Goal: Book appointment/travel/reservation

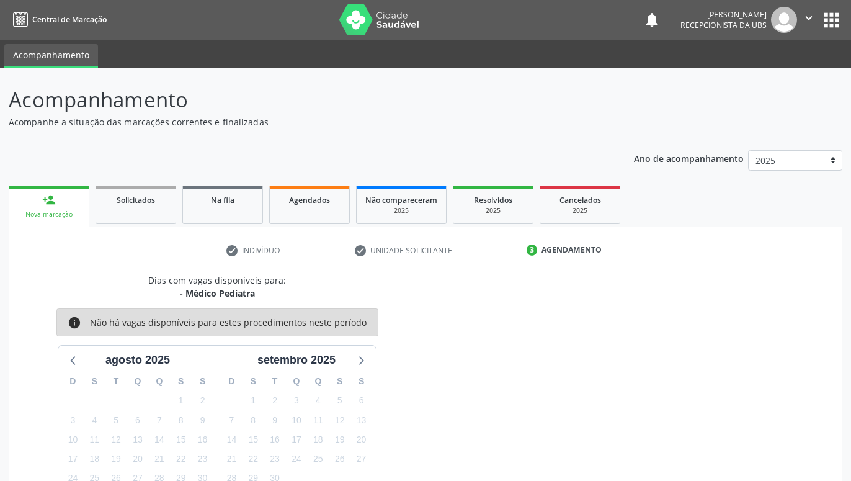
scroll to position [59, 0]
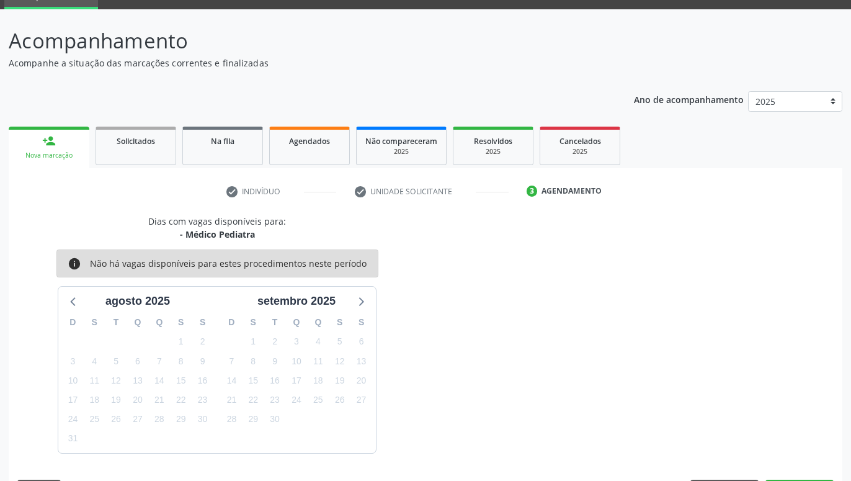
click at [43, 147] on div "person_add" at bounding box center [49, 141] width 14 height 14
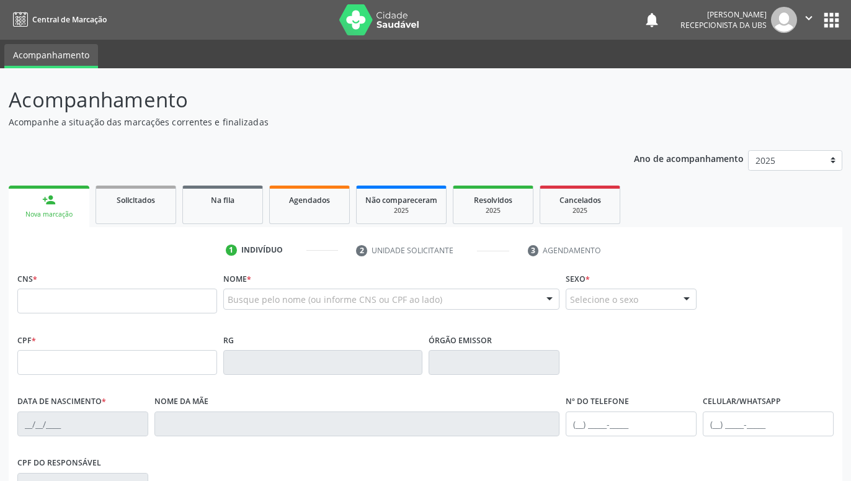
scroll to position [59, 0]
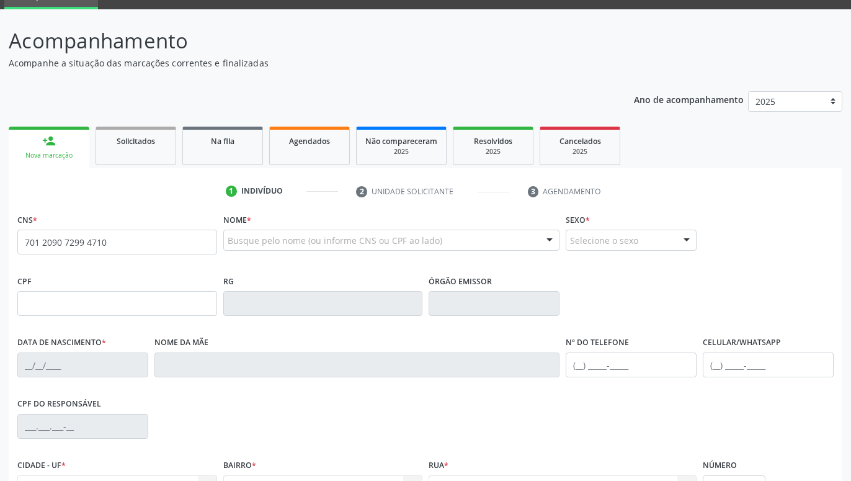
type input "701 2090 7299 4710"
type input "349.546.864-15"
type input "[DATE]"
type input "[PERSON_NAME]"
type input "[PHONE_NUMBER]"
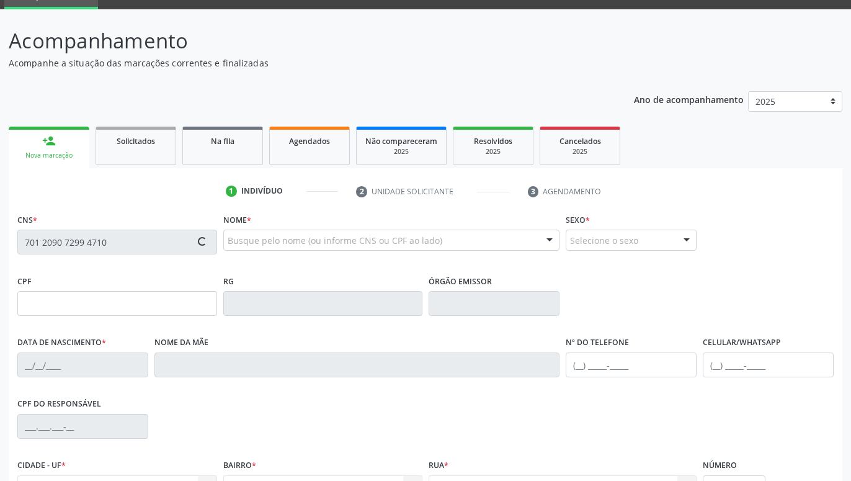
type input "152.668.504-34"
type input "1292"
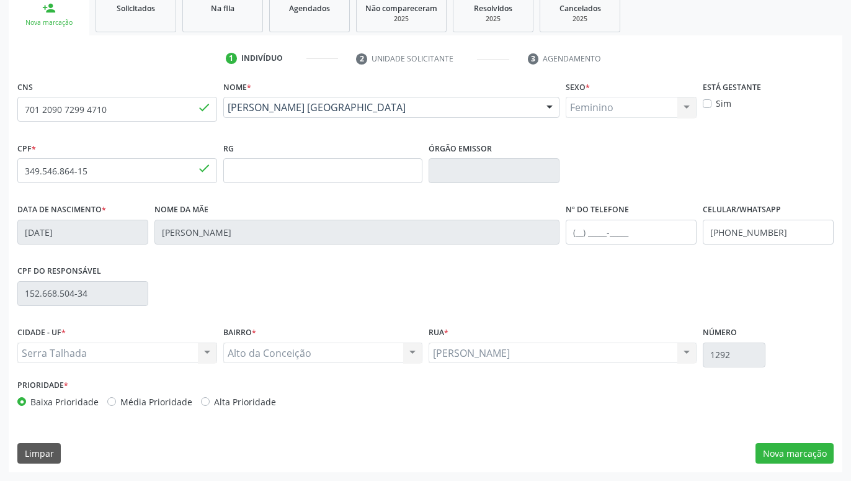
drag, startPoint x: 713, startPoint y: 272, endPoint x: 716, endPoint y: 334, distance: 62.8
click at [804, 448] on button "Nova marcação" at bounding box center [795, 453] width 78 height 21
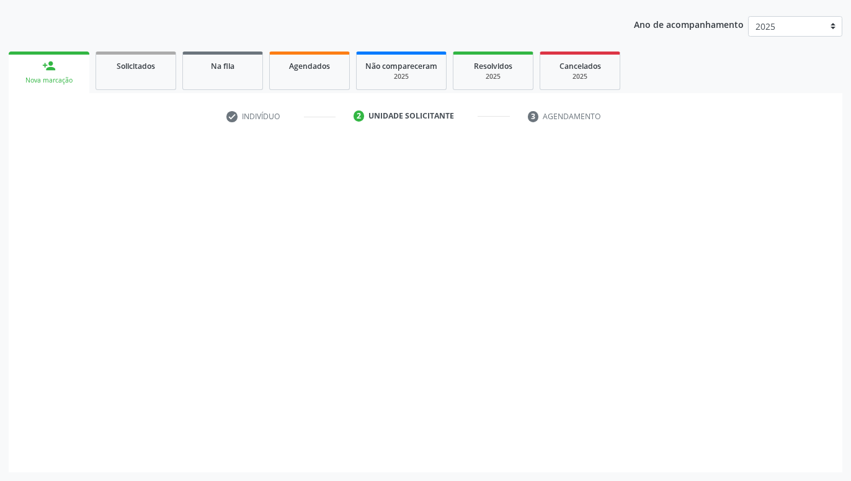
scroll to position [134, 0]
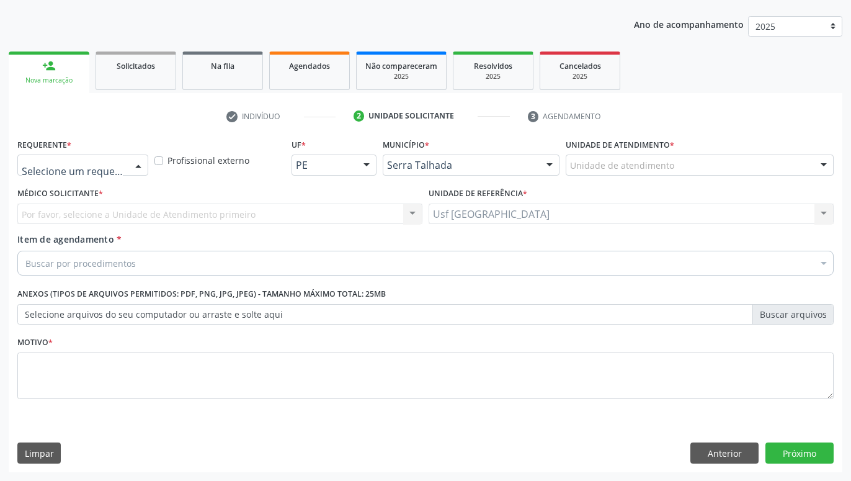
click at [136, 159] on div at bounding box center [138, 165] width 19 height 21
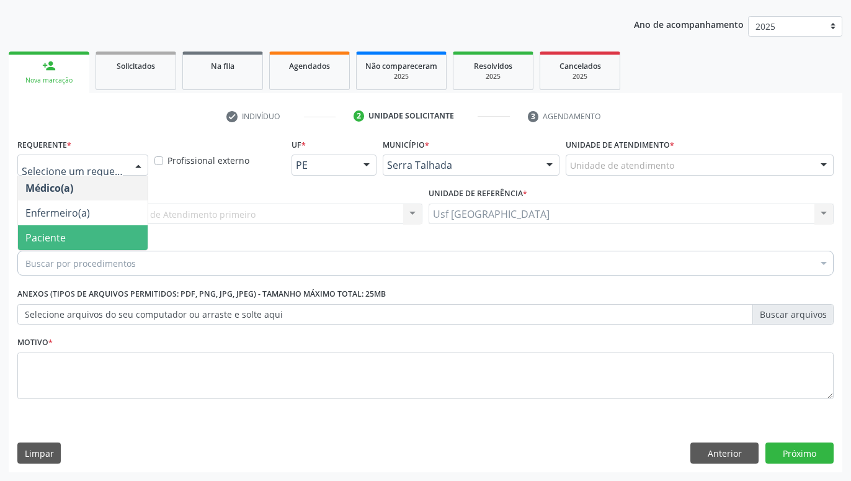
click at [84, 231] on span "Paciente" at bounding box center [83, 237] width 130 height 25
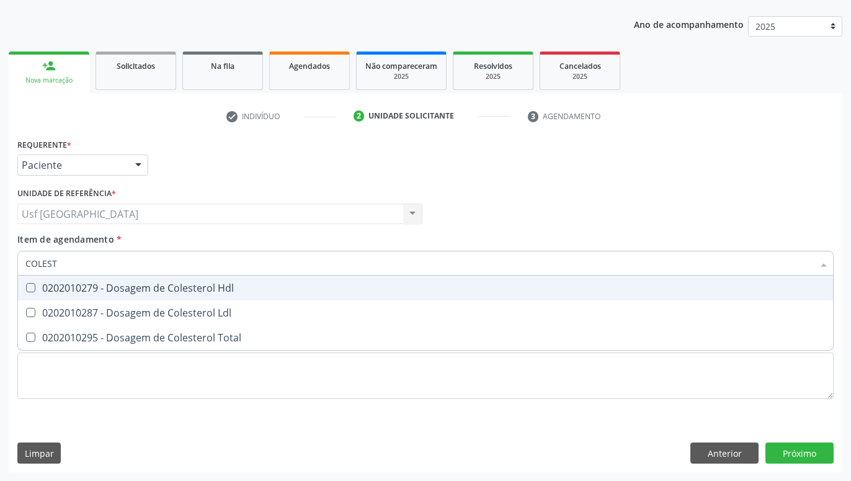
type input "COLESTE"
click at [104, 289] on div "0202010279 - Dosagem de Colesterol Hdl" at bounding box center [425, 288] width 800 height 10
checkbox Hdl "true"
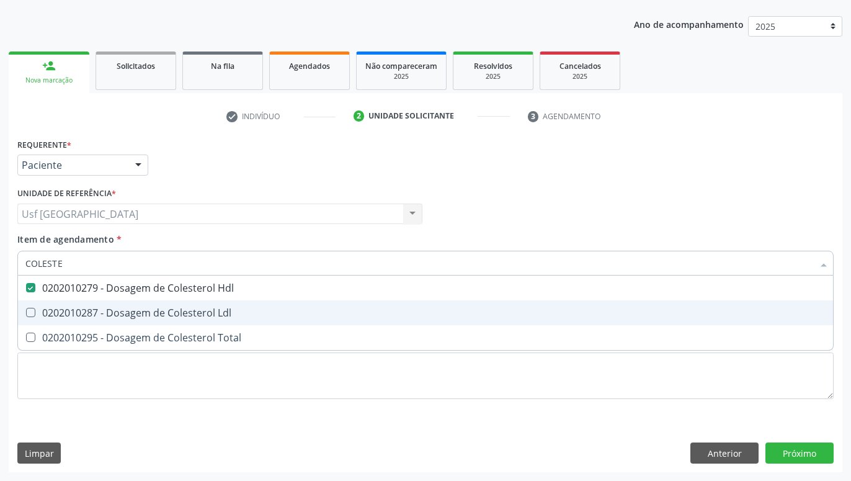
click at [92, 318] on div "0202010287 - Dosagem de Colesterol Ldl" at bounding box center [425, 313] width 800 height 10
checkbox Ldl "true"
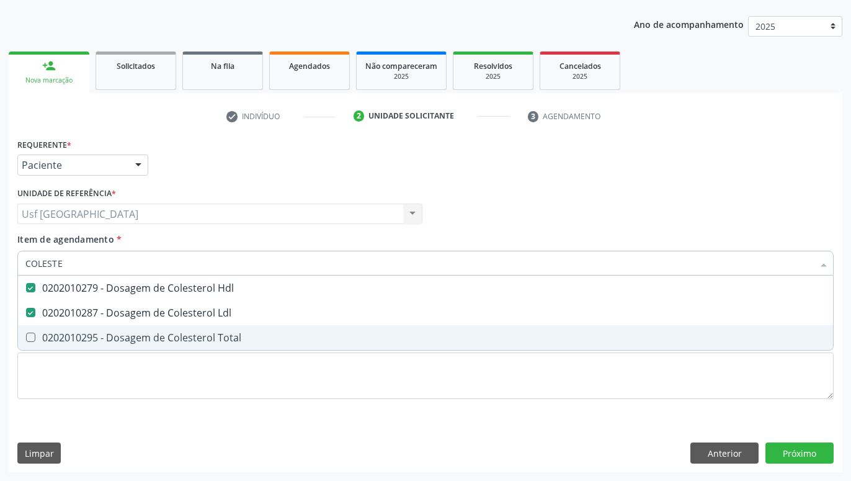
click at [85, 334] on div "0202010295 - Dosagem de Colesterol Total" at bounding box center [425, 337] width 800 height 10
checkbox Total "true"
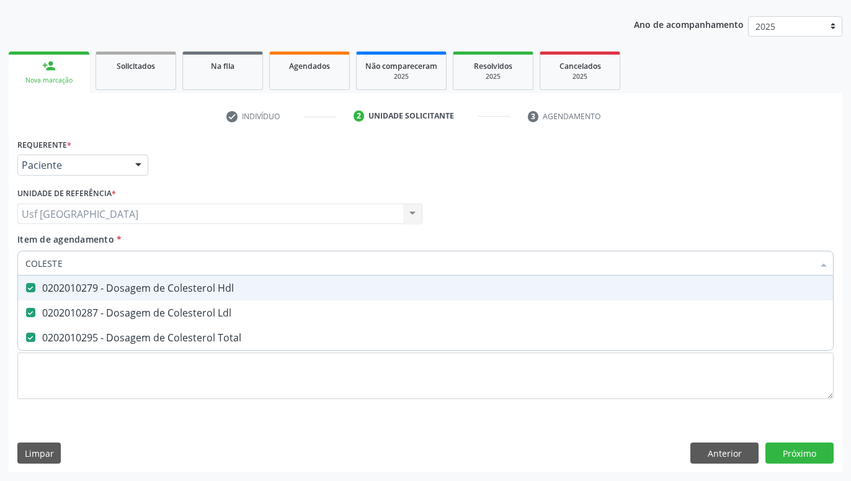
click at [113, 265] on input "COLESTE" at bounding box center [419, 263] width 788 height 25
type input "COLE"
checkbox Hdl "false"
checkbox Ldl "false"
checkbox Total "false"
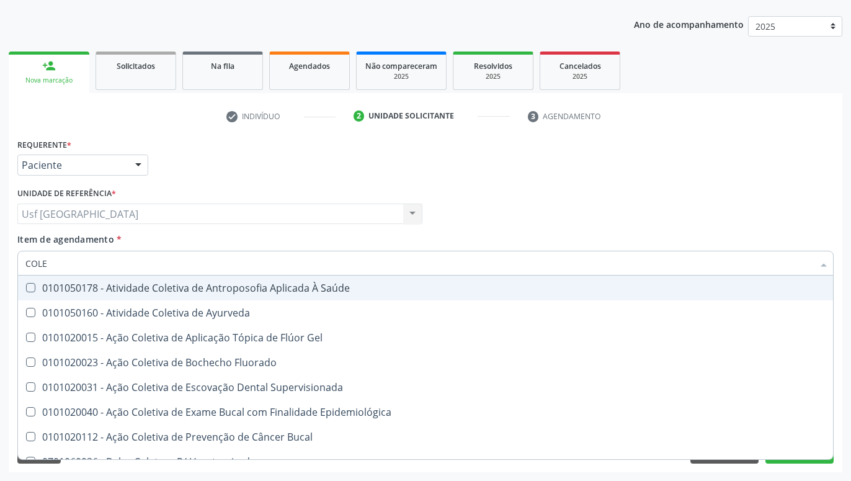
type input "COL"
checkbox Hdl "false"
checkbox Ldl "false"
checkbox Total "false"
type input "C"
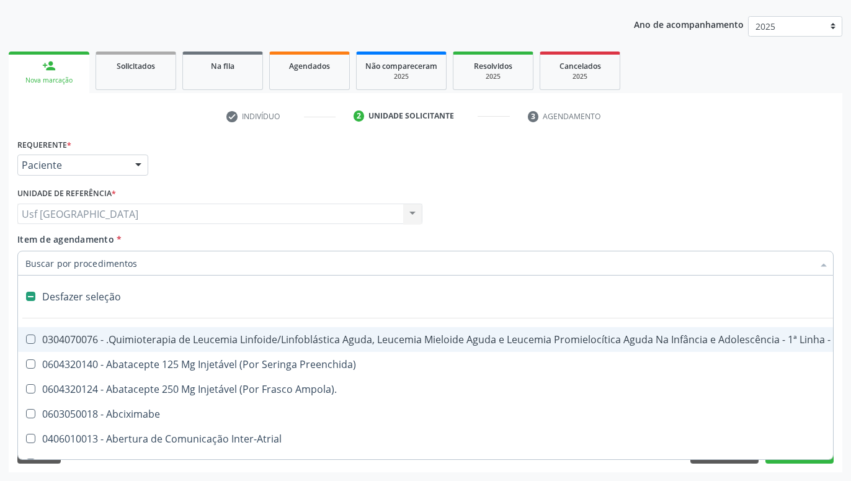
type input "H"
checkbox B "true"
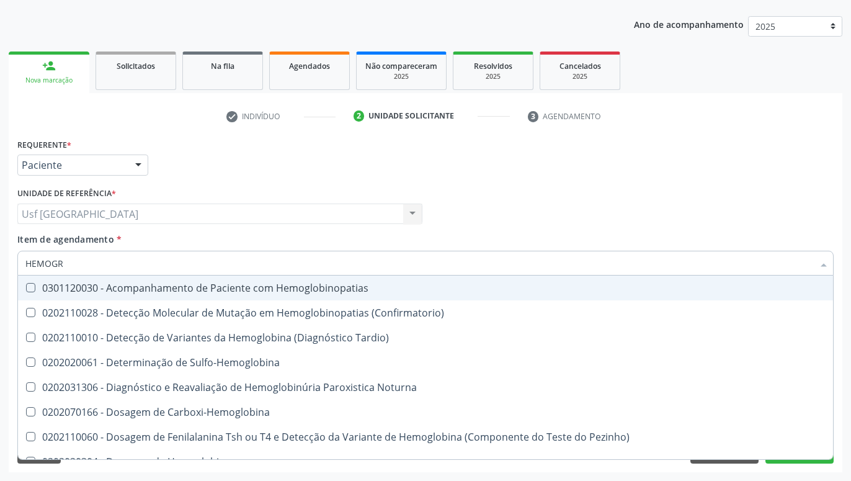
type input "HEMOGRA"
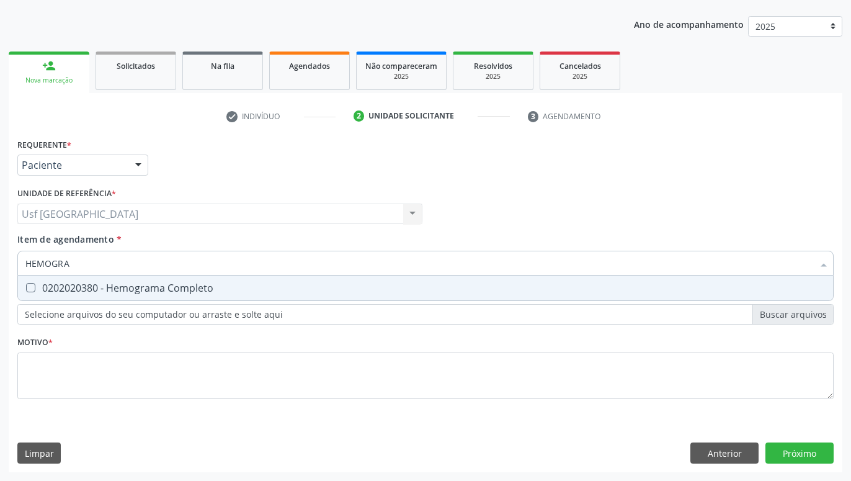
click at [113, 287] on div "0202020380 - Hemograma Completo" at bounding box center [425, 288] width 800 height 10
checkbox Completo "true"
click at [99, 262] on input "HEMOGRA" at bounding box center [419, 263] width 788 height 25
type input "HEMOG"
checkbox Completo "false"
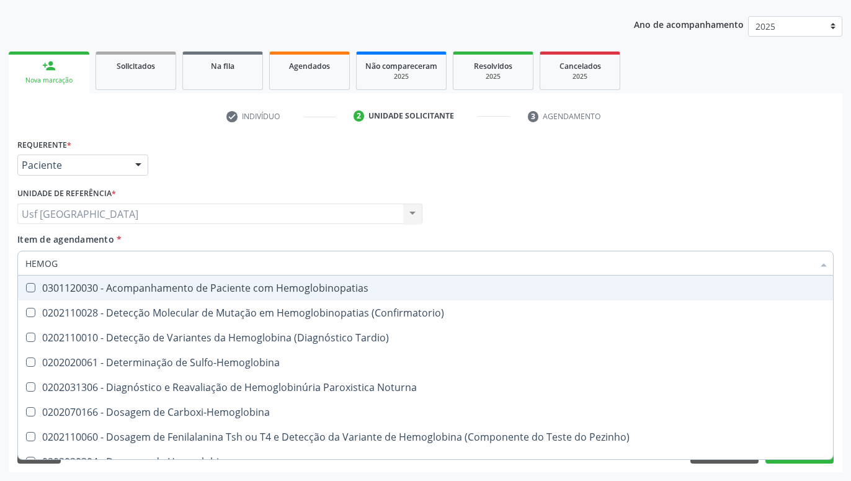
type input "HEMO"
checkbox Completo "false"
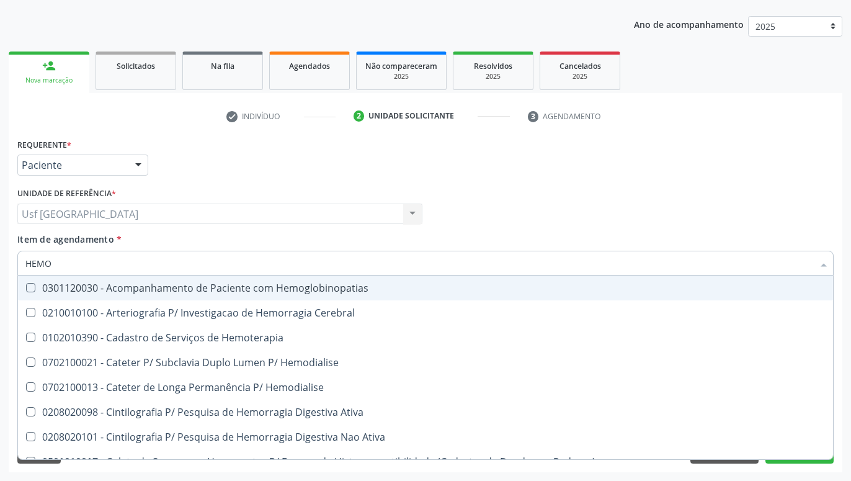
type input "HEM"
checkbox Completo "false"
checkbox Elástica "true"
type input "HE"
checkbox Elástica "false"
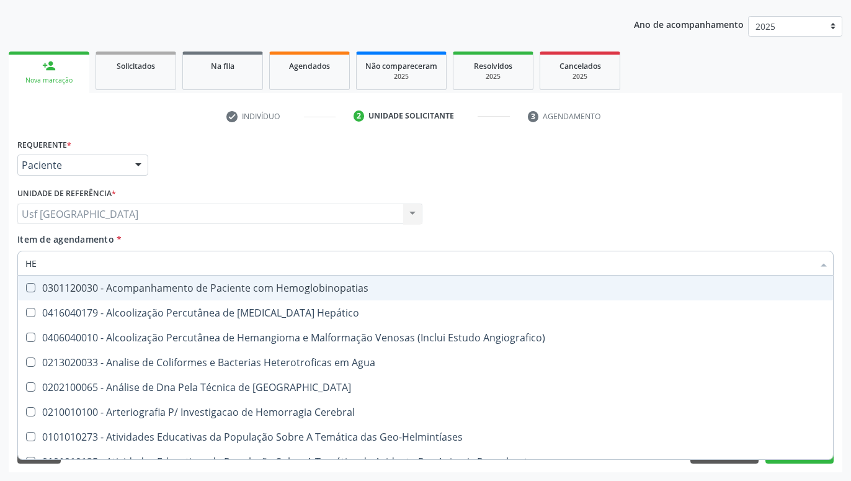
type input "H"
checkbox Completo "false"
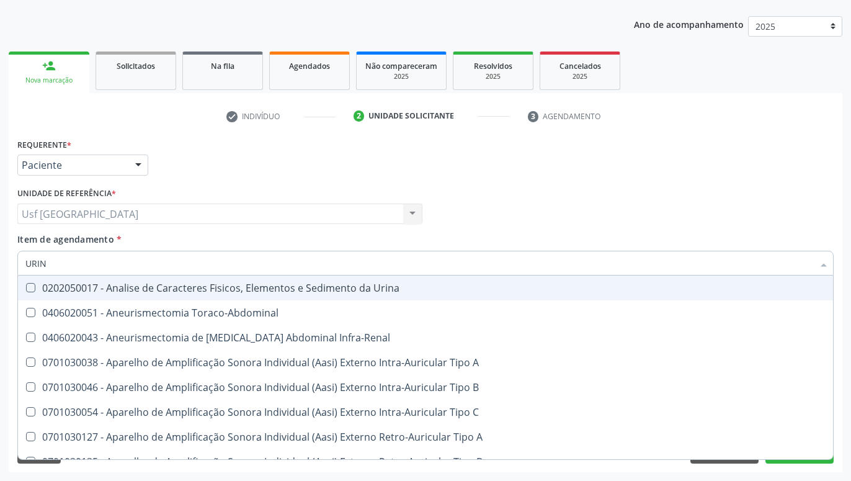
type input "URINA"
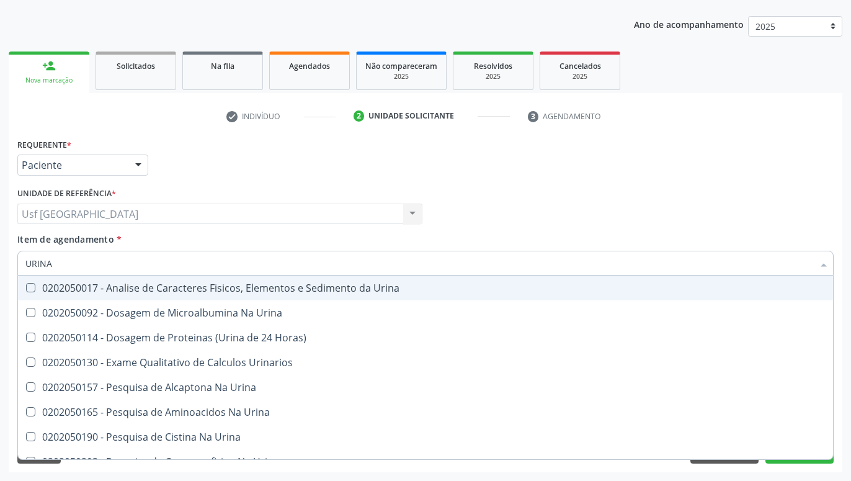
click at [117, 286] on div "0202050017 - Analise de Caracteres Fisicos, Elementos e Sedimento da Urina" at bounding box center [425, 288] width 800 height 10
checkbox Urina "true"
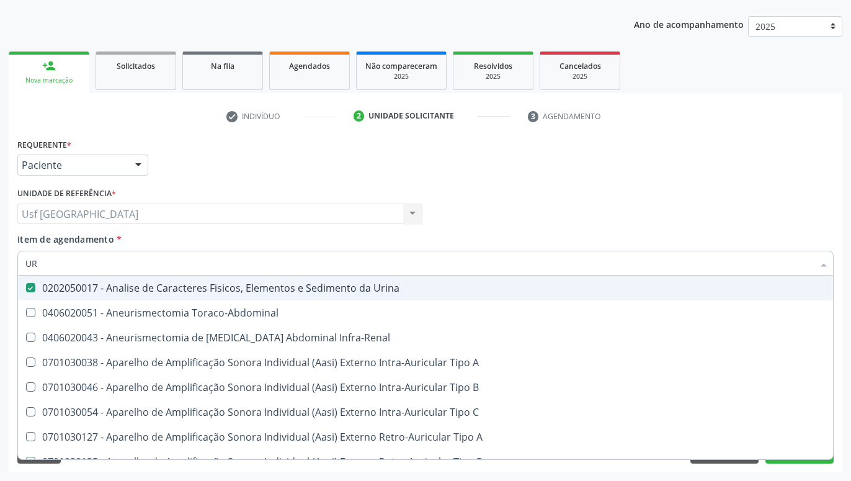
type input "U"
checkbox Urina "false"
checkbox Cônica "false"
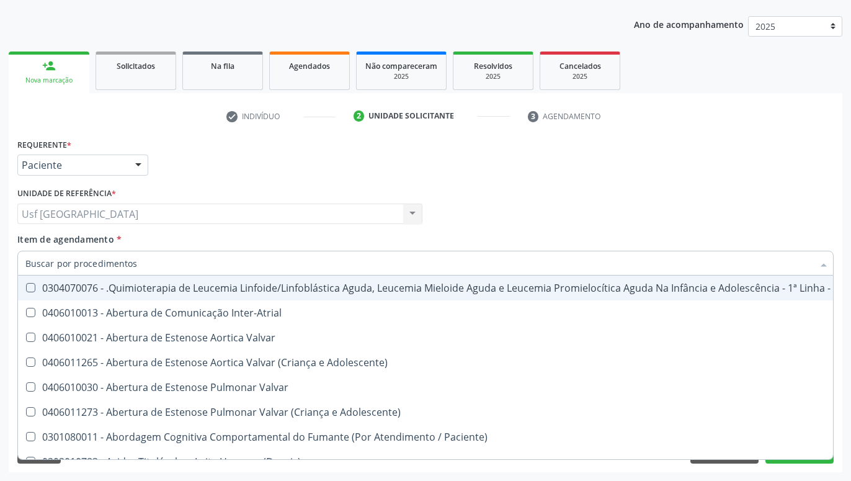
checkbox Urina "false"
checkbox Articulacoes "true"
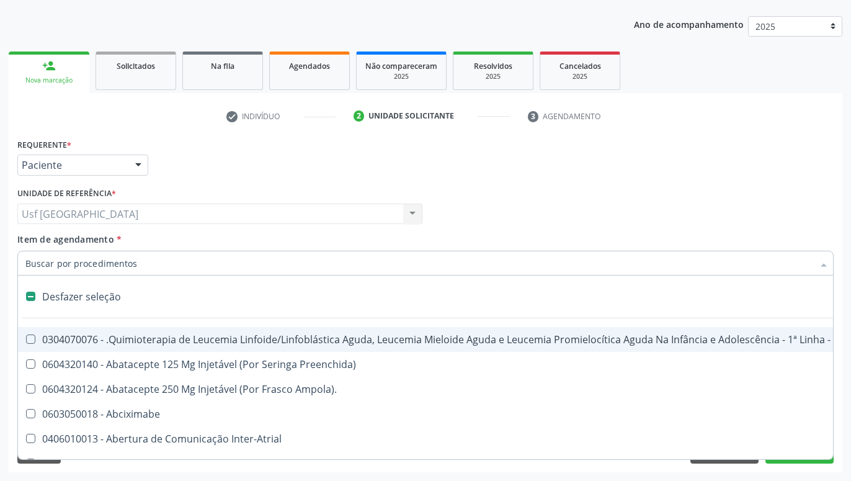
type input "C"
checkbox Punho "true"
checkbox Urina "false"
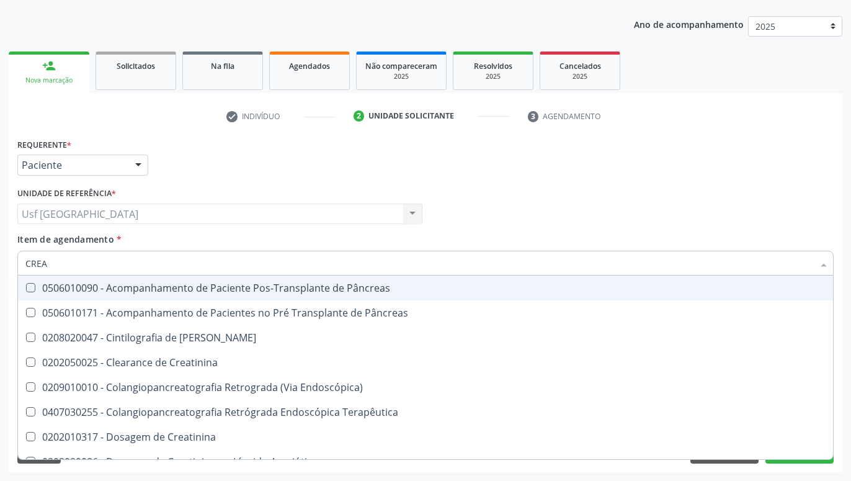
type input "CREAT"
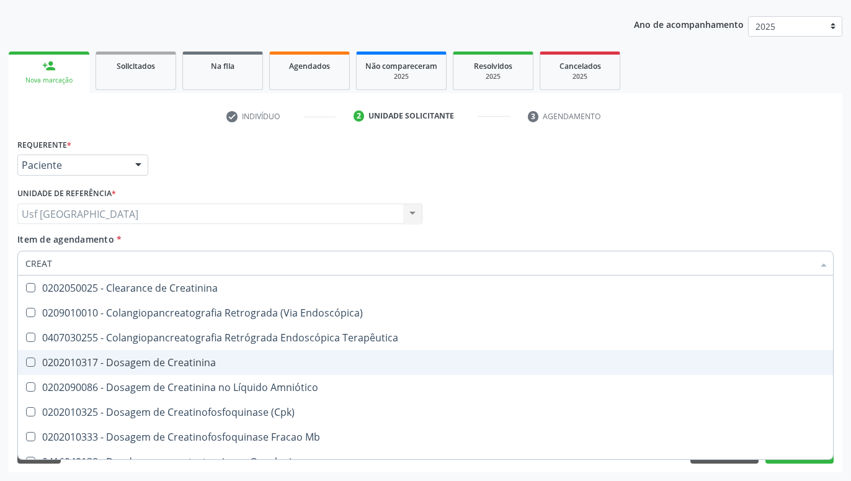
click at [100, 359] on div "0202010317 - Dosagem de Creatinina" at bounding box center [425, 362] width 800 height 10
checkbox Creatinina "true"
type input "CREA"
checkbox Creatinina "false"
checkbox Mb "true"
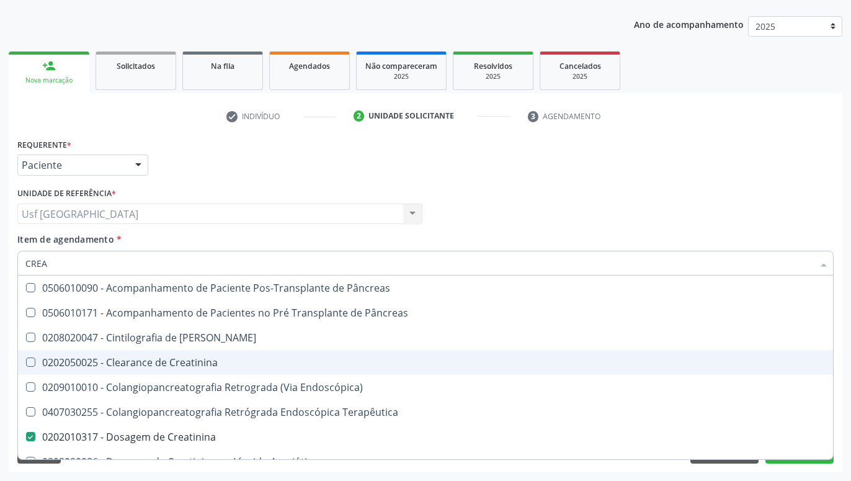
type input "CRE"
checkbox Creatinina "false"
checkbox Oncologia "true"
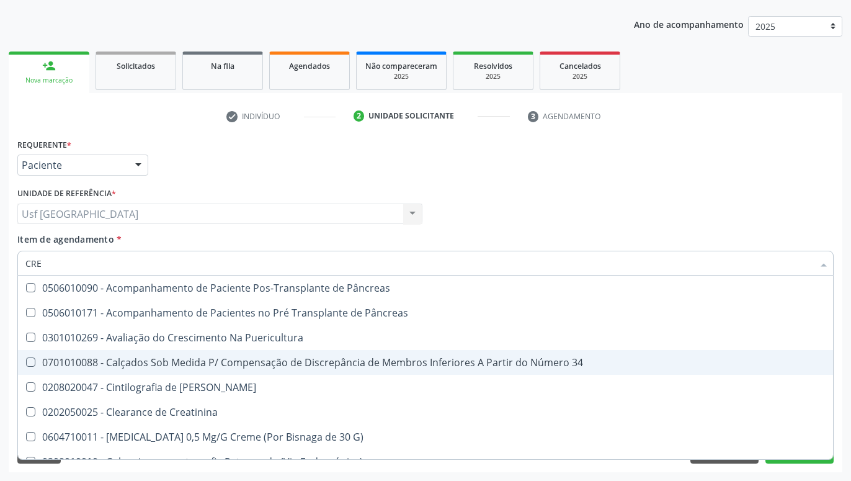
type input "CR"
checkbox Creatinina "false"
type input "C"
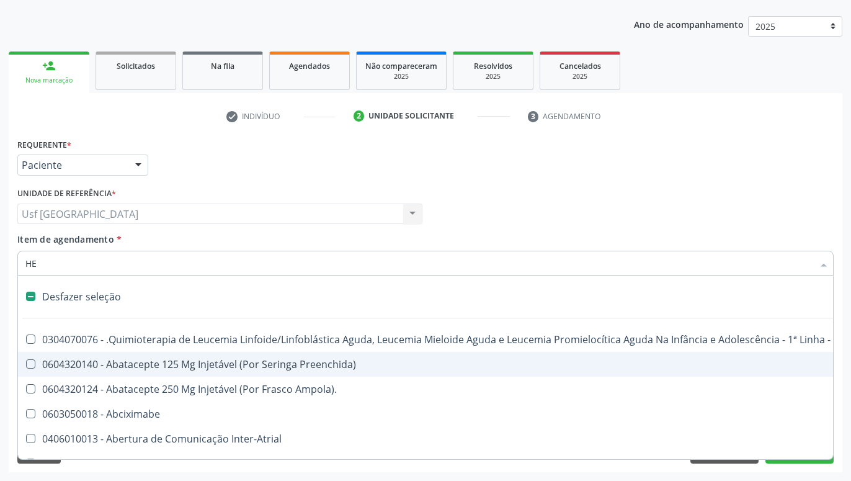
type input "HEM"
checkbox Pâncreas "true"
checkbox Quadril "false"
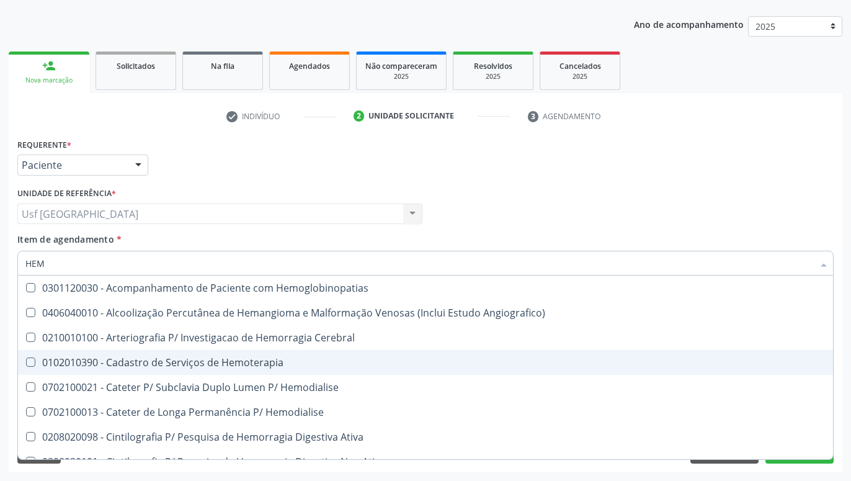
type input "HEMO"
checkbox Retro-Retal "true"
checkbox Completo "false"
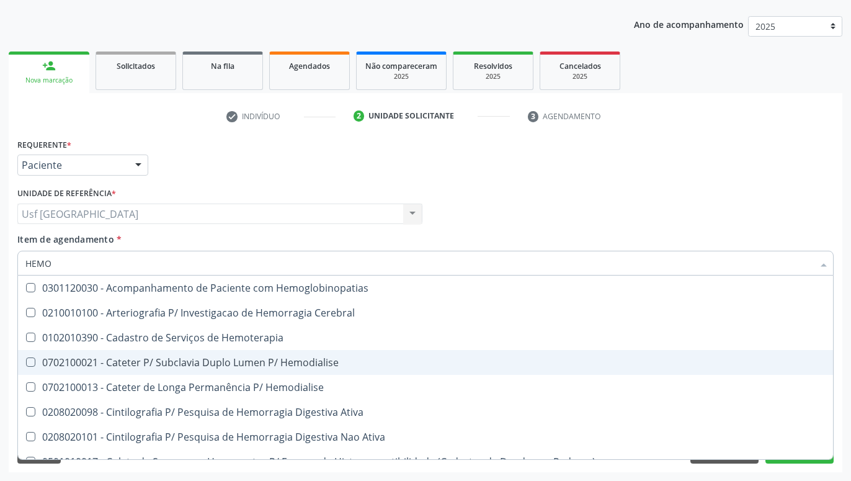
type input "HEMOG"
checkbox Carboxi-Hemoglobina "true"
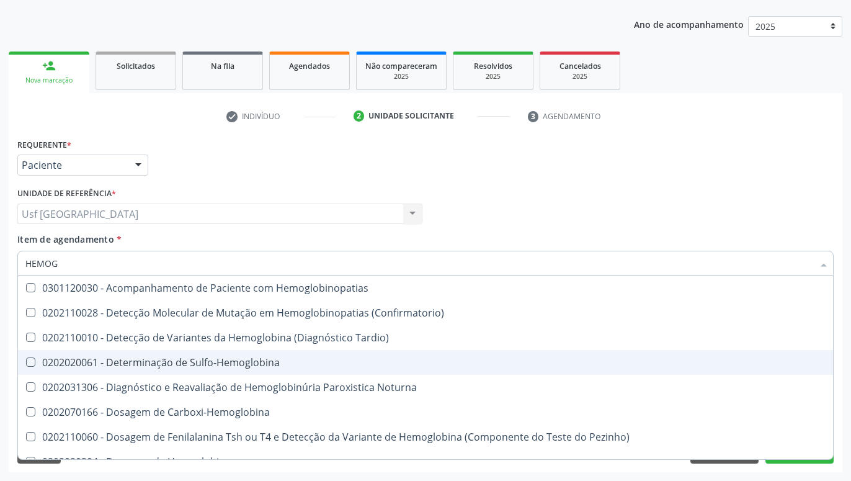
type input "HEMOGL"
checkbox Completo "false"
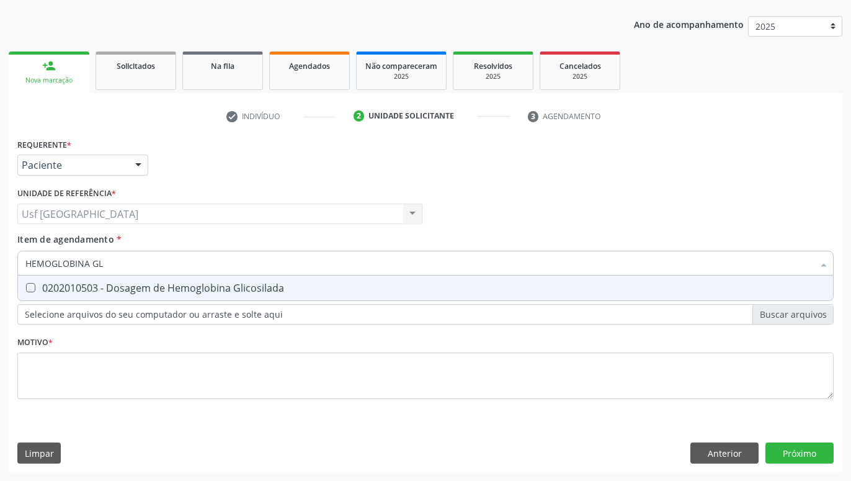
type input "HEMOGLOBINA GLI"
click at [125, 284] on div "0202010503 - Dosagem de Hemoglobina Glicosilada" at bounding box center [425, 288] width 800 height 10
checkbox Glicosilada "true"
type input "HEMOGLOBINA"
checkbox Glicosilada "false"
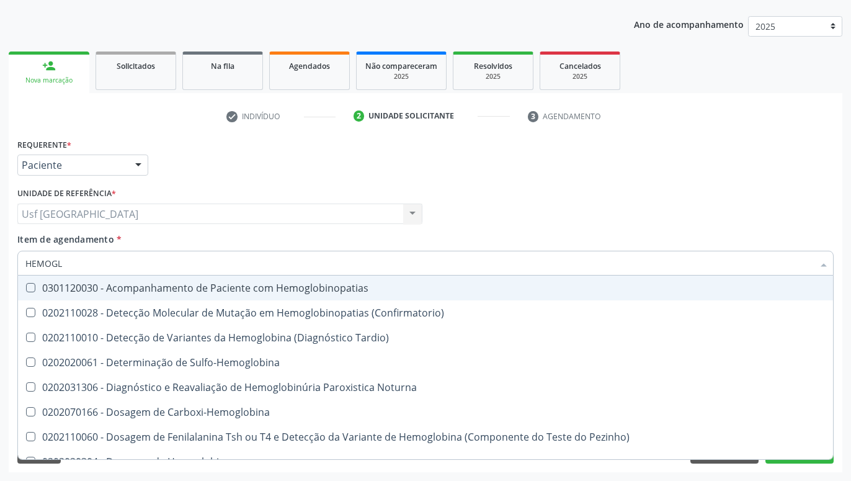
type input "HEMOG"
checkbox S "true"
type input "HEMO"
checkbox Glicosilada "false"
checkbox S "false"
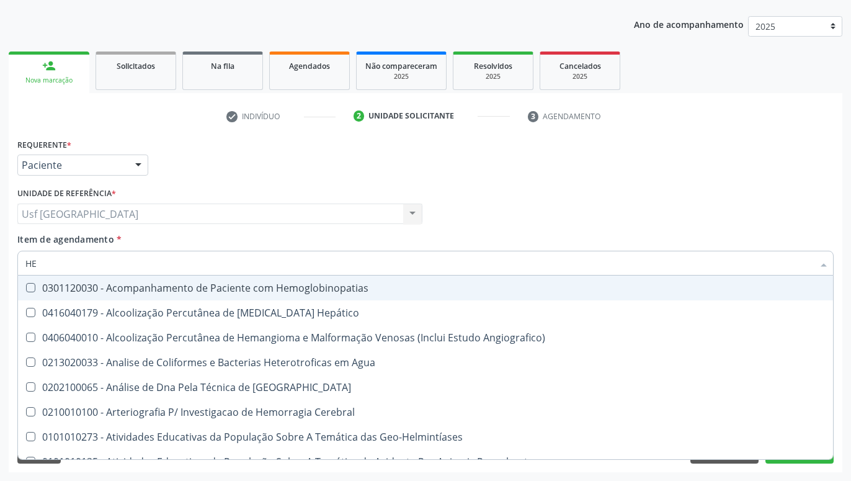
type input "H"
checkbox Glicosilada "false"
checkbox Completo "false"
checkbox Folheto "true"
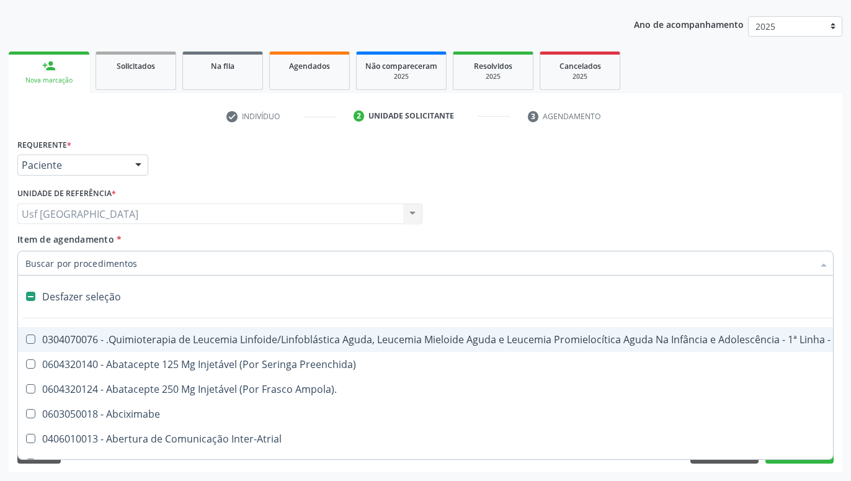
type input "G"
checkbox Urina "false"
checkbox Linha "true"
checkbox Infusão "true"
checkbox Urostomizados "true"
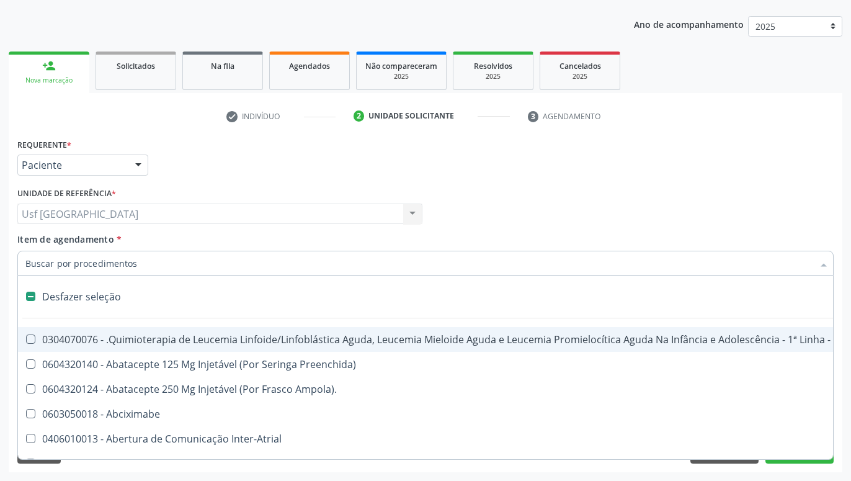
checkbox Revestido\) "true"
checkbox Capilaroscopia "true"
type input "GL"
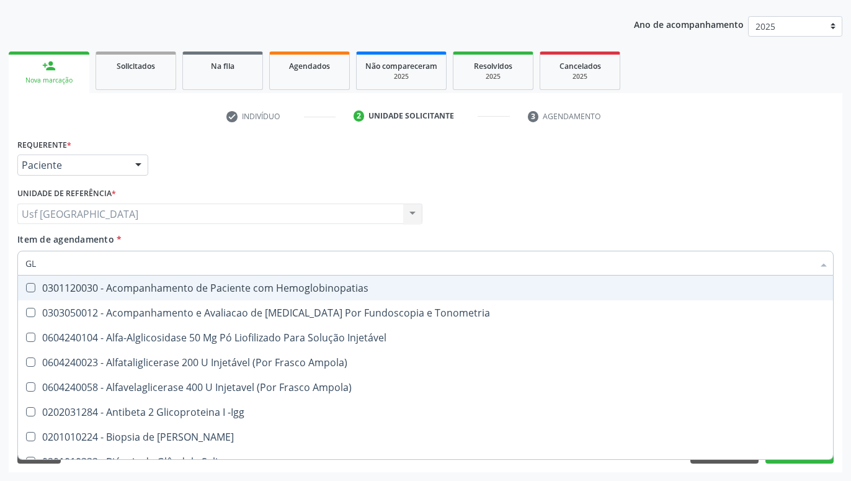
checkbox Glicosilada "true"
type input "GLI"
checkbox Dosagens\) "true"
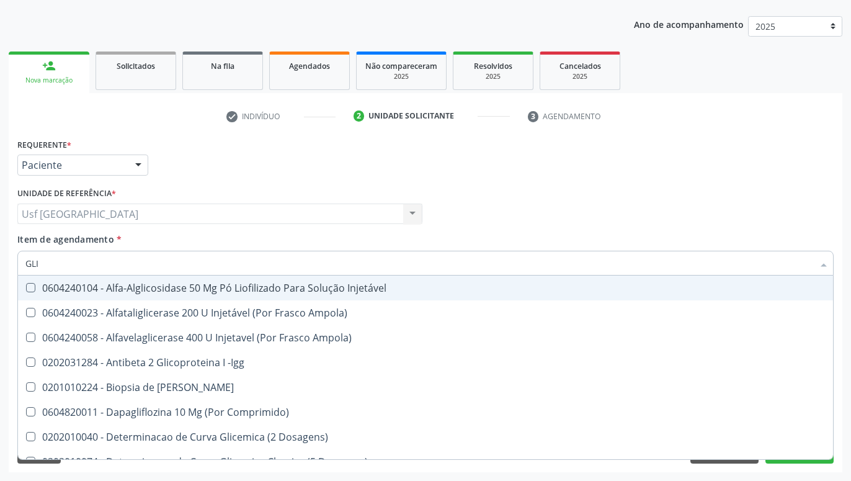
type input "GLIC"
checkbox Glicose "true"
checkbox Glicosilada "false"
type input "GLICO"
checkbox Dosagens\) "true"
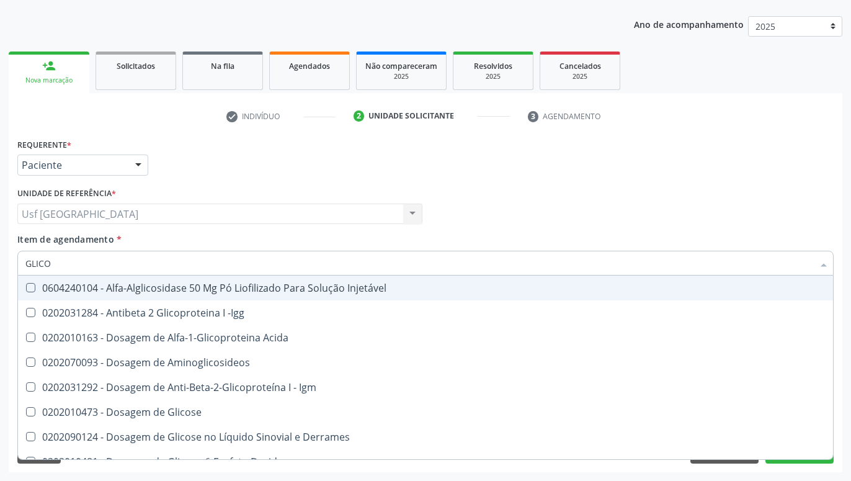
type input "GLICOS"
checkbox Glicose "true"
checkbox Glicosilada "false"
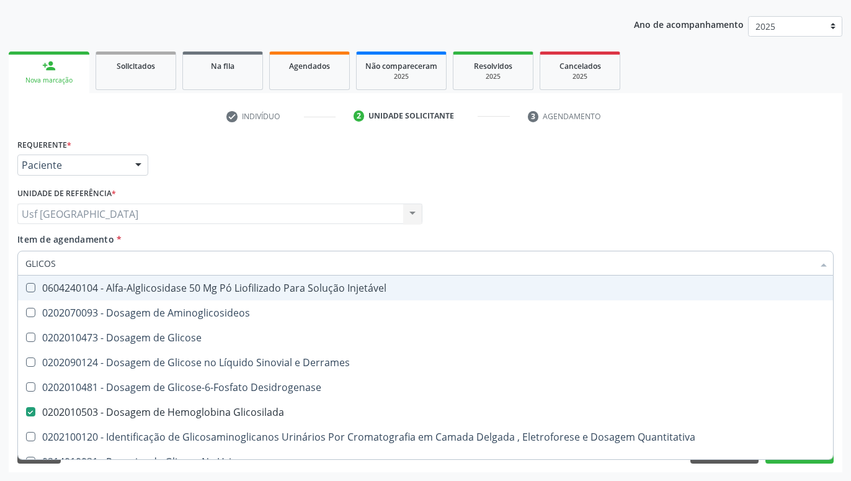
type input "GLICOSE"
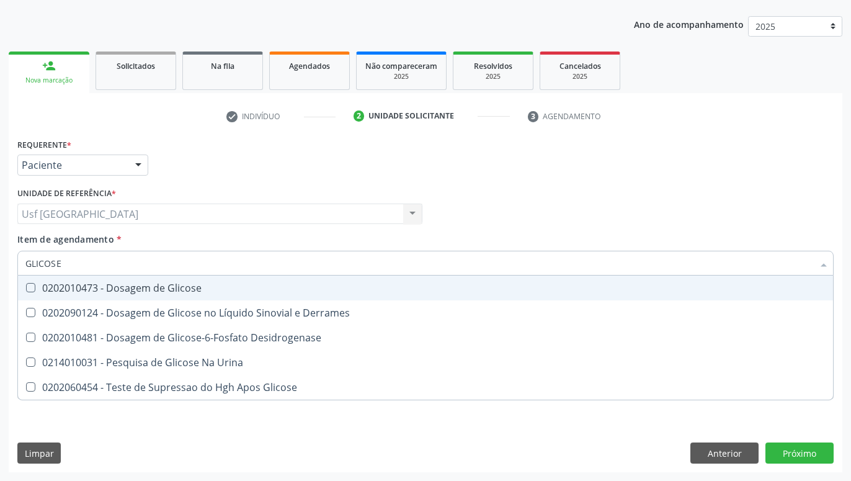
click at [144, 288] on div "0202010473 - Dosagem de Glicose" at bounding box center [425, 288] width 800 height 10
checkbox Glicose "true"
type input "GLICOS"
checkbox Glicose "false"
checkbox Desidrogenase "true"
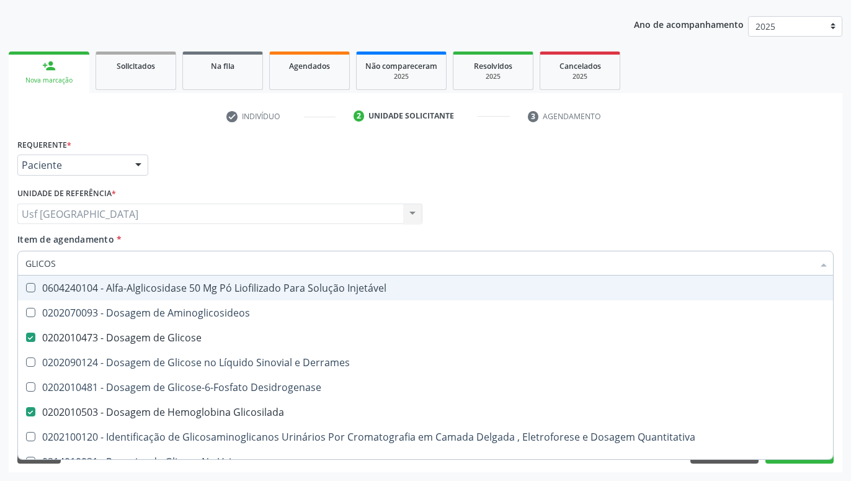
type input "GLICO"
checkbox Glicose "false"
checkbox Glicose "true"
type input "GLIC"
checkbox Glicosilada "false"
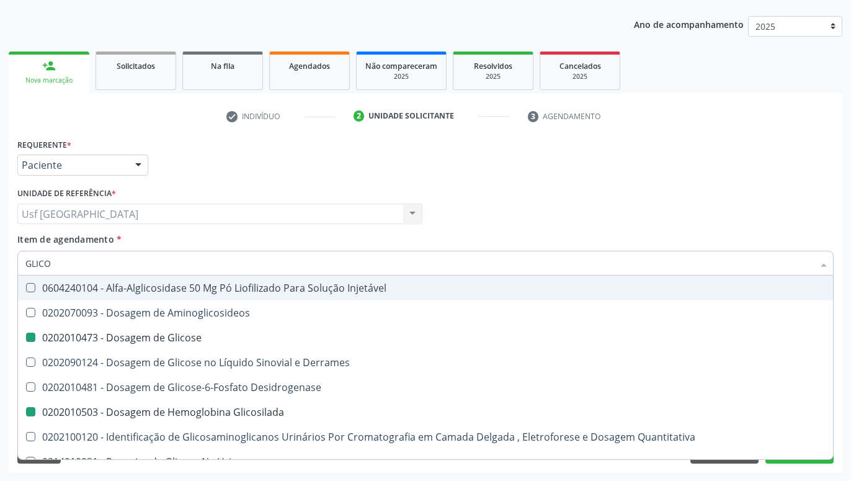
checkbox Glicose "false"
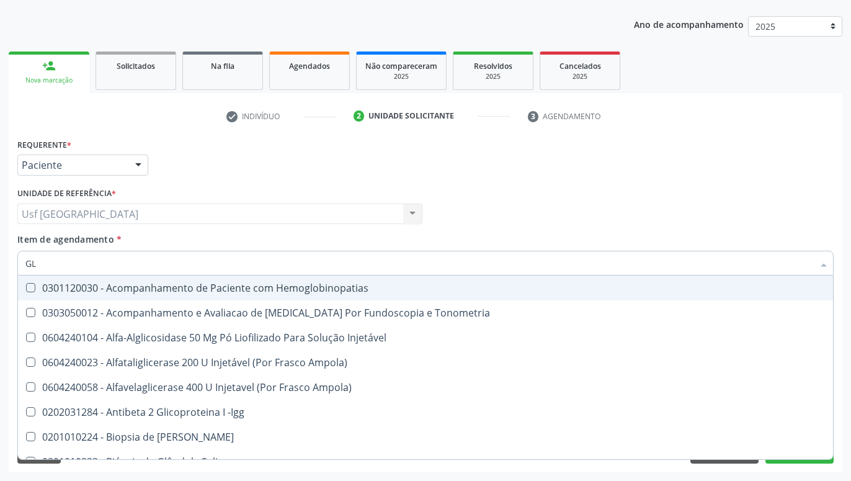
type input "G"
checkbox Glicose "false"
checkbox Glicosilada "false"
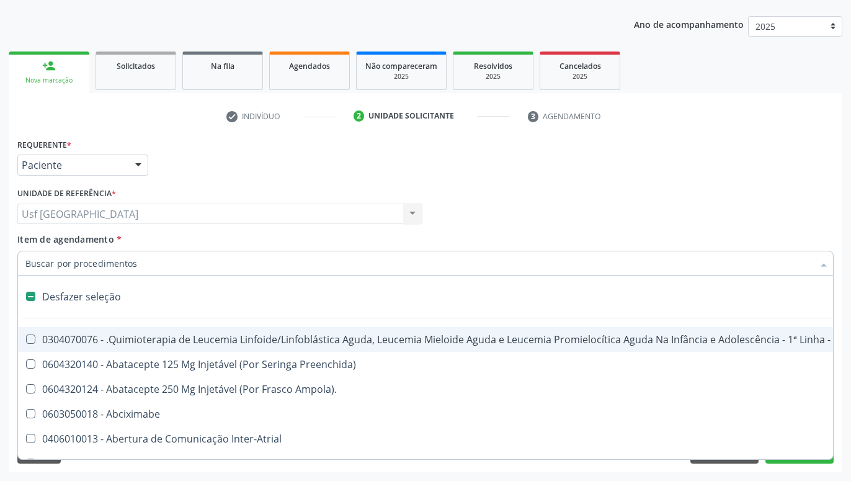
click at [558, 159] on div "Requerente * Paciente Médico(a) Enfermeiro(a) Paciente Nenhum resultado encontr…" at bounding box center [425, 159] width 823 height 48
checkbox Preenchida\) "true"
checkbox Ampola\)\ "true"
checkbox Abciximabe "true"
checkbox Inter-Atrial "true"
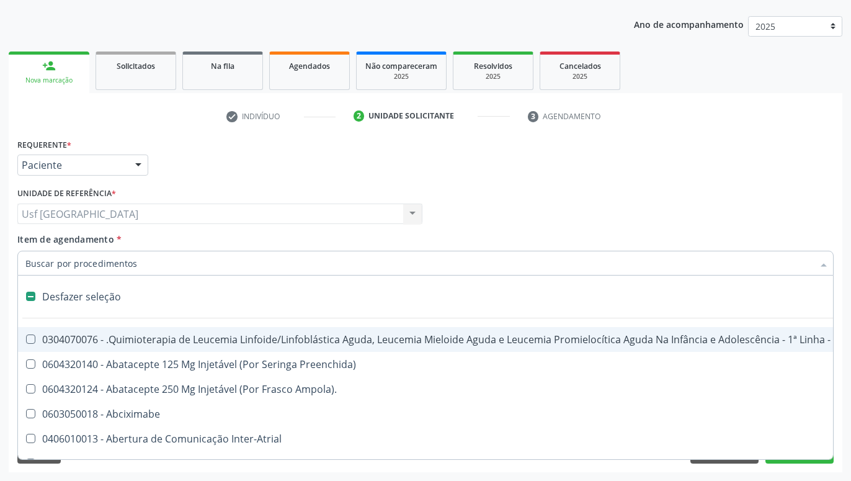
checkbox Valvar "true"
checkbox Adolescente\) "true"
checkbox Valvar "true"
checkbox Adolescente\) "true"
checkbox Urina "false"
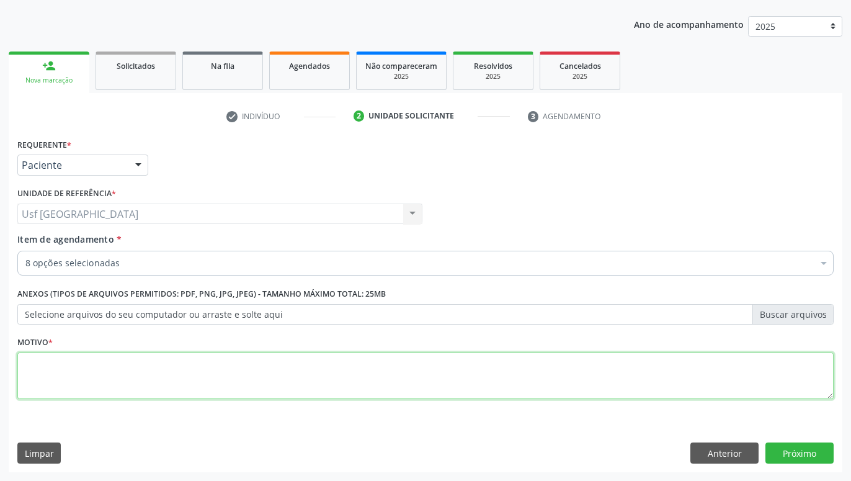
click at [535, 387] on textarea at bounding box center [425, 375] width 816 height 47
drag, startPoint x: 569, startPoint y: 373, endPoint x: 582, endPoint y: 462, distance: 89.7
type textarea "."
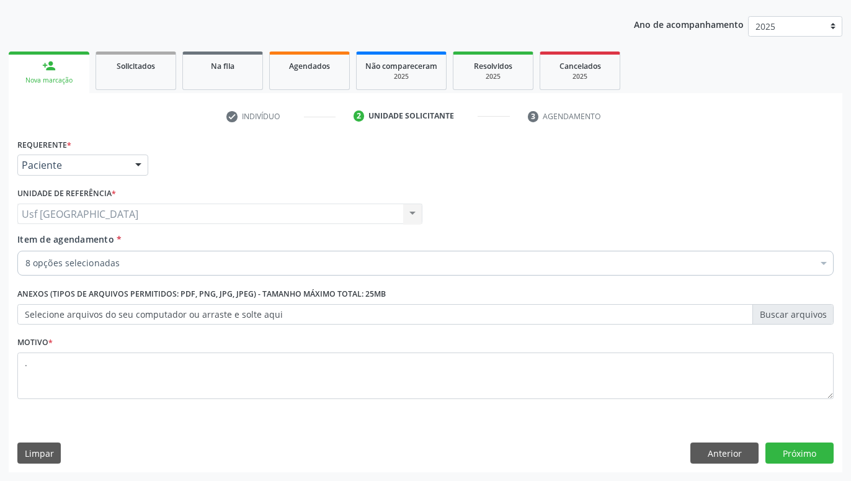
drag, startPoint x: 689, startPoint y: 207, endPoint x: 710, endPoint y: 339, distance: 133.2
click at [787, 446] on button "Próximo" at bounding box center [799, 452] width 68 height 21
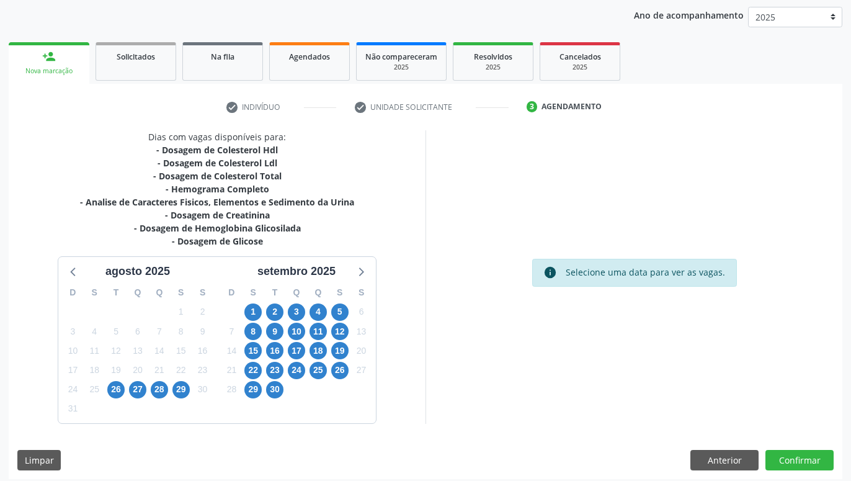
scroll to position [150, 0]
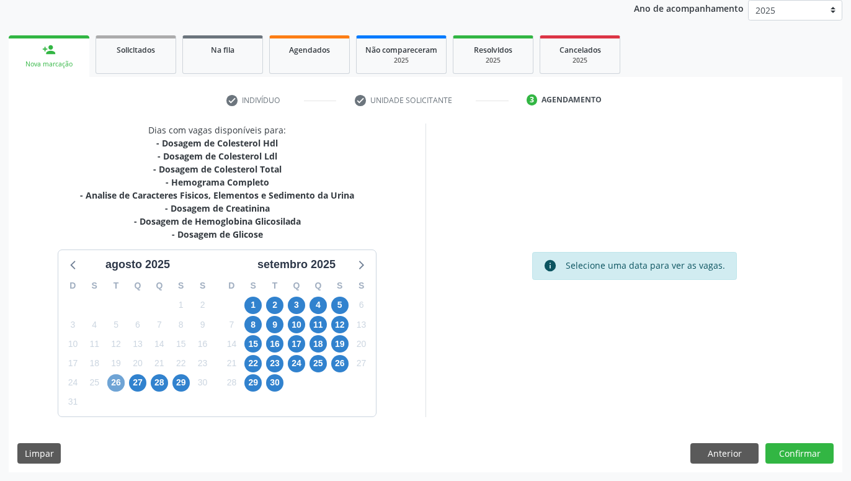
click at [118, 380] on span "26" at bounding box center [115, 382] width 17 height 17
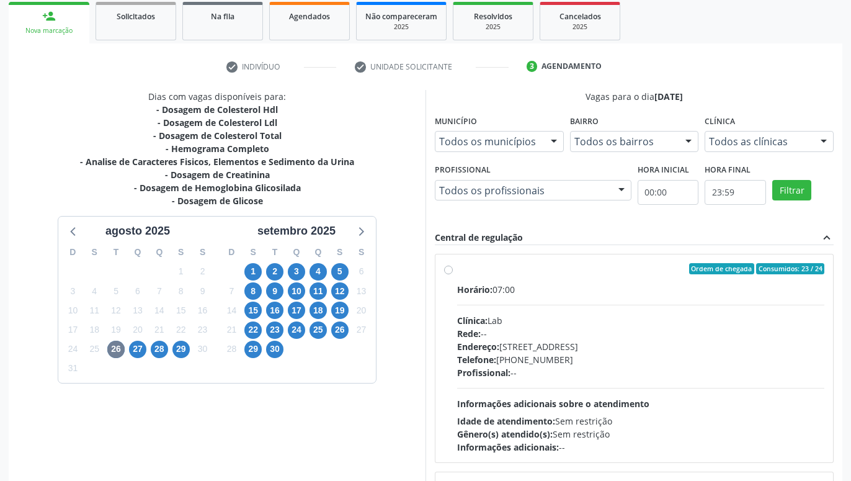
scroll to position [261, 0]
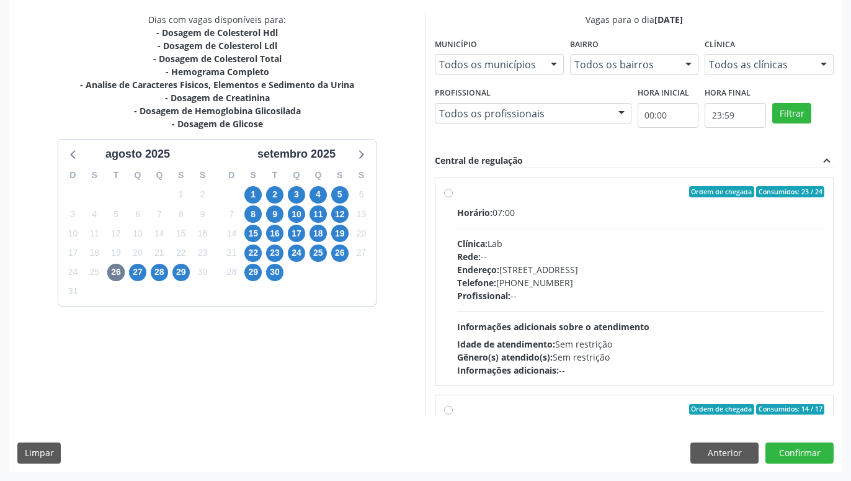
drag, startPoint x: 398, startPoint y: 241, endPoint x: 414, endPoint y: 353, distance: 112.7
click at [254, 192] on span "1" at bounding box center [252, 194] width 17 height 17
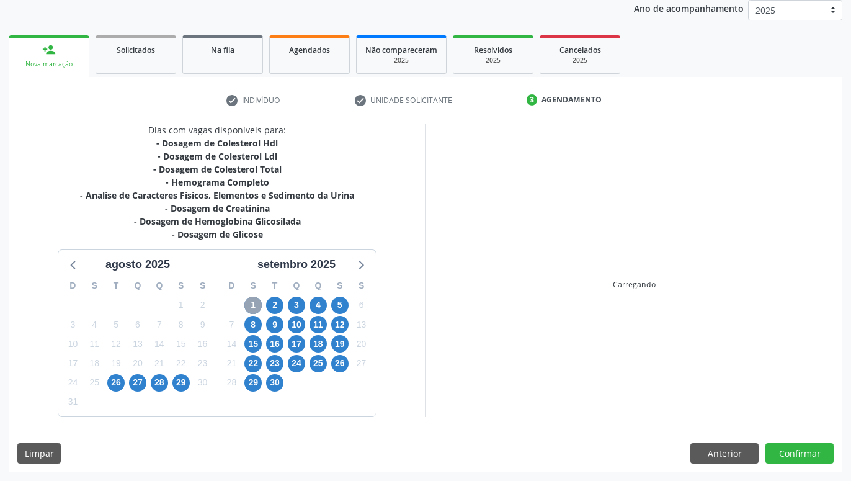
scroll to position [150, 0]
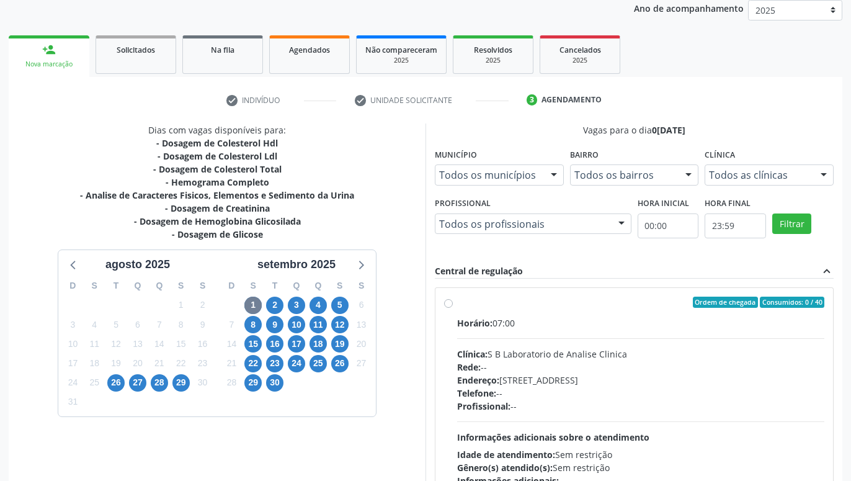
click at [457, 301] on label "Ordem de chegada Consumidos: 0 / 40 Horário: 07:00 Clínica: S B Laboratorio de …" at bounding box center [640, 392] width 367 height 190
click at [451, 301] on input "Ordem de chegada Consumidos: 0 / 40 Horário: 07:00 Clínica: S B Laboratorio de …" at bounding box center [448, 302] width 9 height 11
radio input "true"
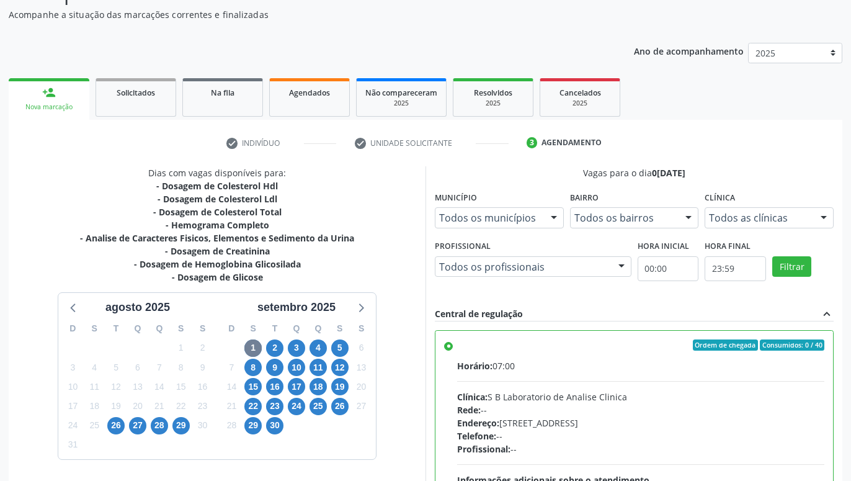
scroll to position [87, 0]
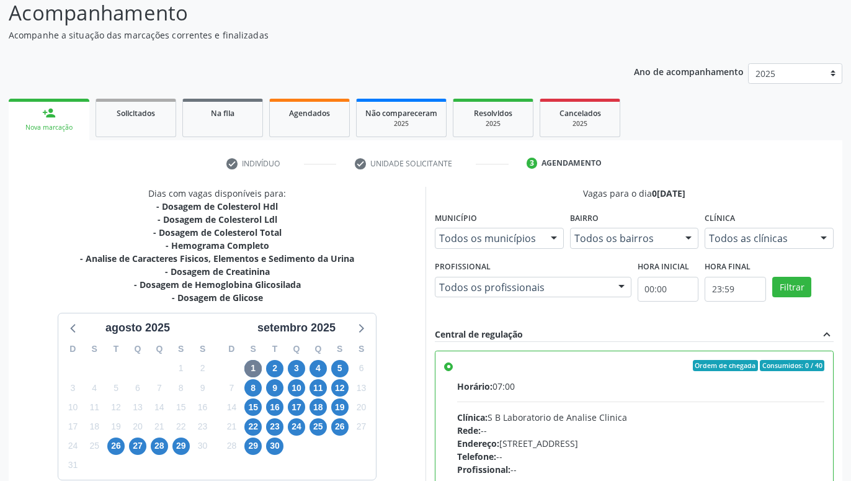
drag, startPoint x: 386, startPoint y: 194, endPoint x: 388, endPoint y: 420, distance: 225.8
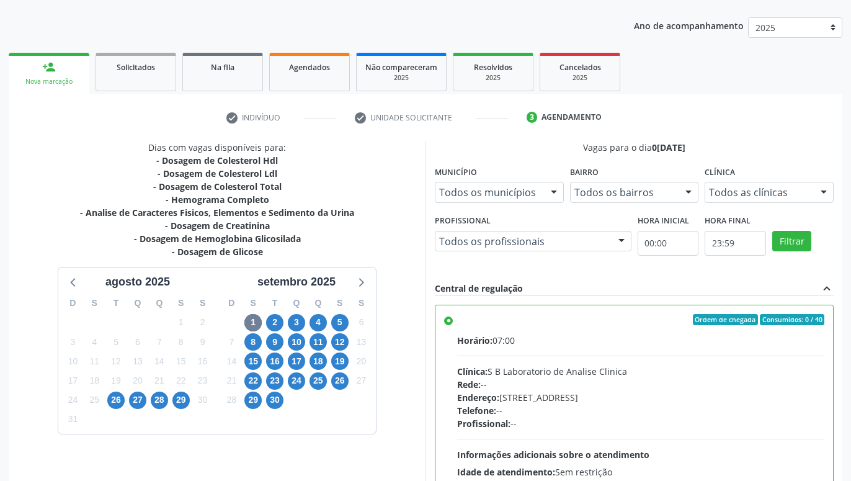
scroll to position [261, 0]
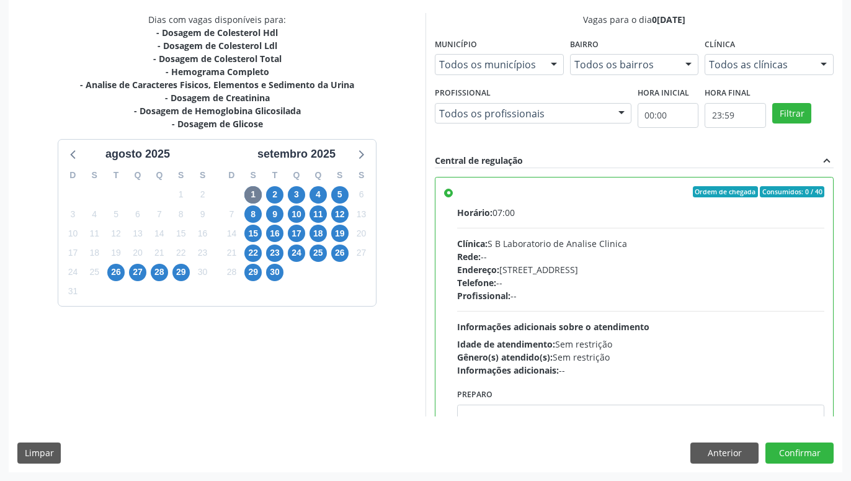
drag, startPoint x: 392, startPoint y: 302, endPoint x: 398, endPoint y: 406, distance: 104.4
click at [813, 451] on button "Confirmar" at bounding box center [799, 452] width 68 height 21
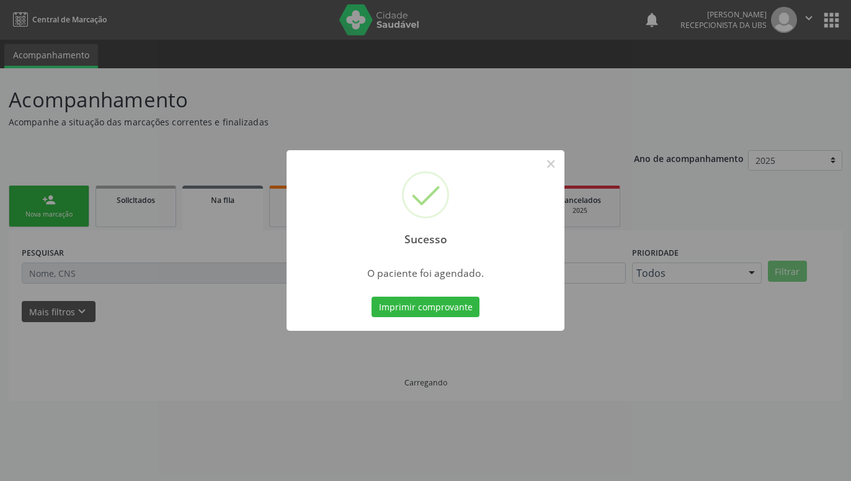
scroll to position [0, 0]
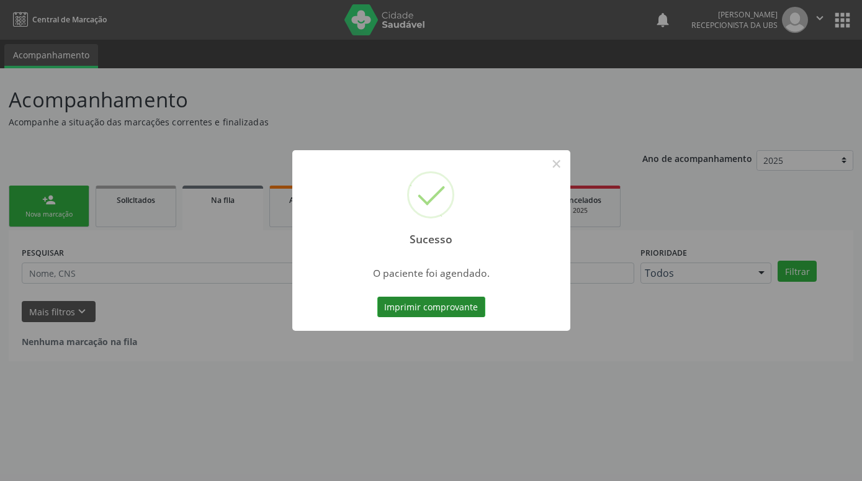
click at [431, 303] on button "Imprimir comprovante" at bounding box center [431, 307] width 108 height 21
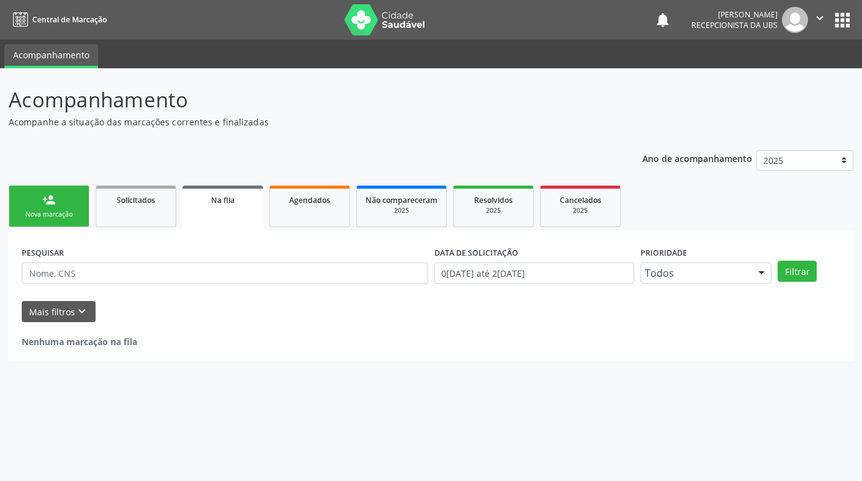
click at [65, 212] on div "Nova marcação" at bounding box center [49, 214] width 62 height 9
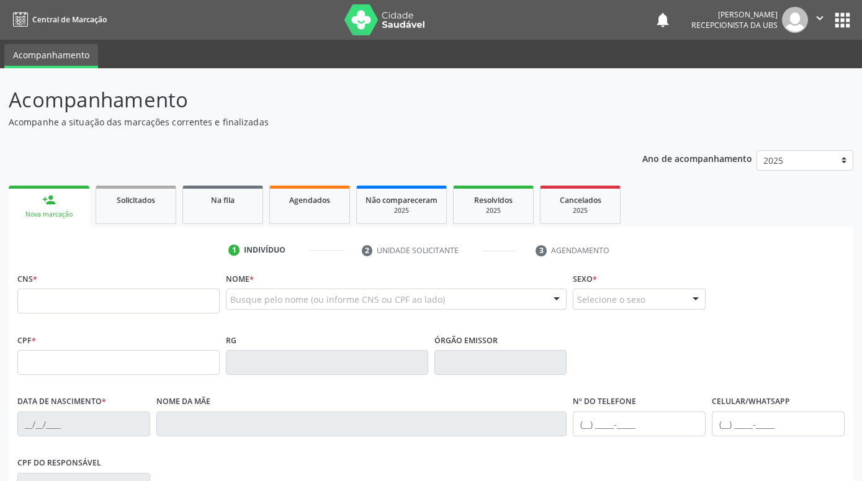
click at [64, 207] on link "person_add Nova marcação" at bounding box center [49, 206] width 81 height 42
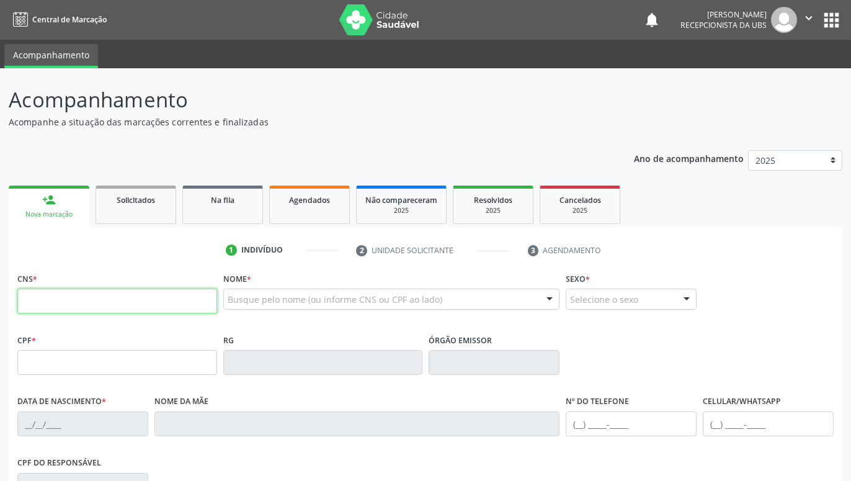
click at [89, 295] on input "text" at bounding box center [117, 300] width 200 height 25
click at [159, 305] on input "text" at bounding box center [117, 300] width 200 height 25
paste input "700 0024 8089 7308"
type input "700 0024 8089 7308"
type input "496.267.014-04"
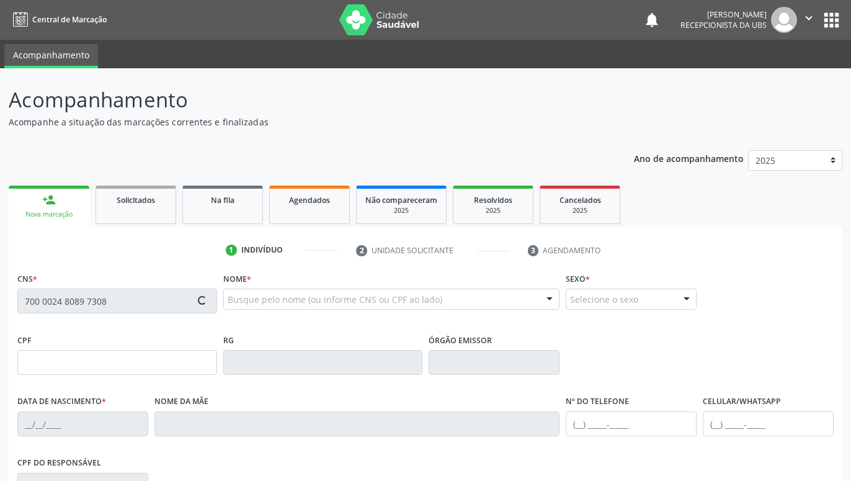
type input "[DATE]"
type input "[PERSON_NAME]"
type input "[PHONE_NUMBER]"
type input "743"
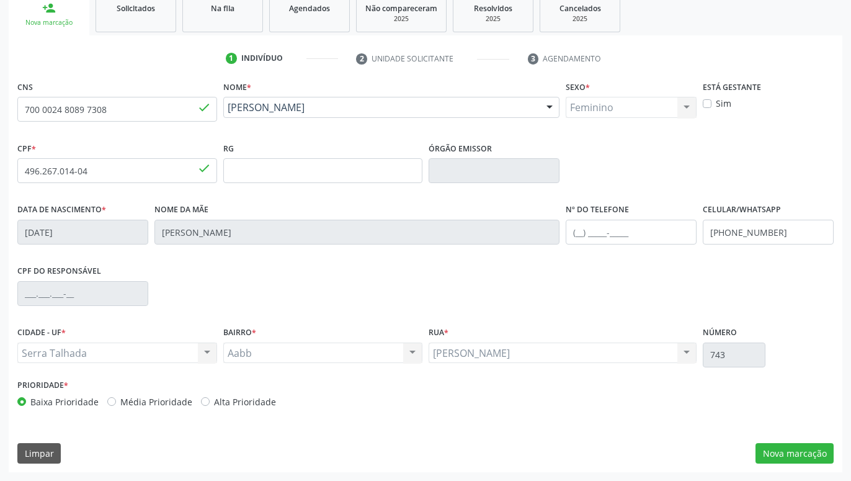
drag, startPoint x: 801, startPoint y: 303, endPoint x: 805, endPoint y: 380, distance: 76.4
click at [813, 443] on button "Nova marcação" at bounding box center [795, 453] width 78 height 21
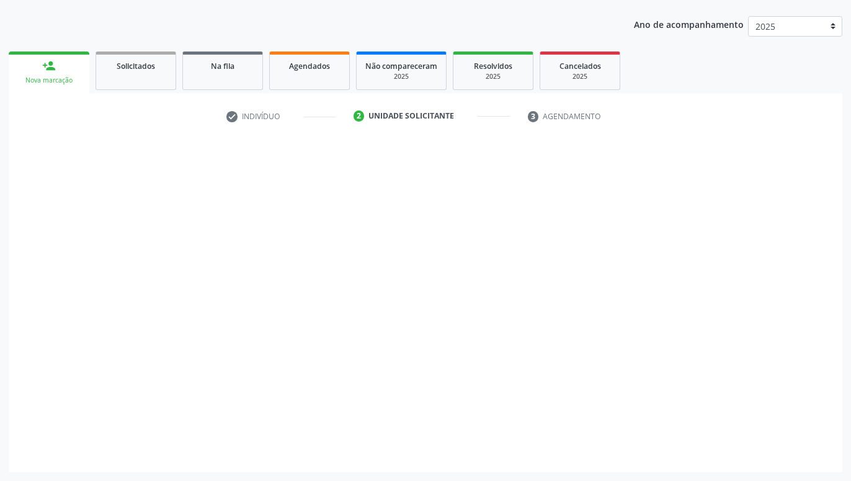
scroll to position [134, 0]
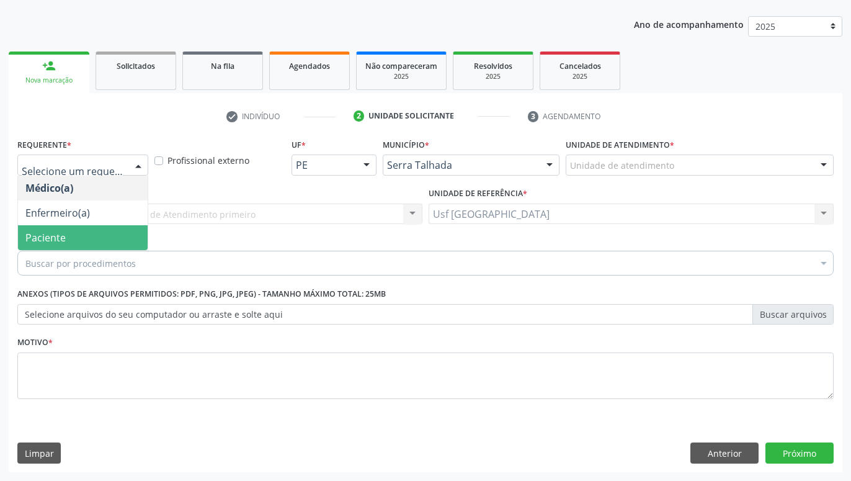
click at [110, 237] on span "Paciente" at bounding box center [83, 237] width 130 height 25
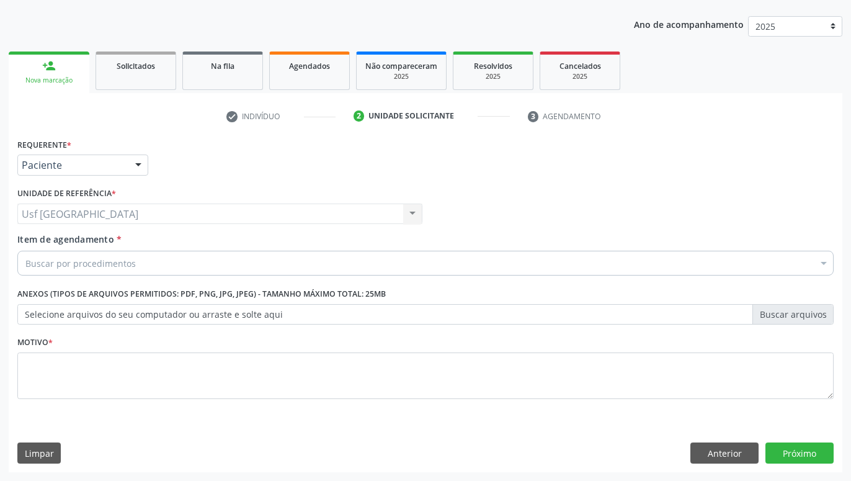
click at [137, 265] on div "Buscar por procedimentos" at bounding box center [425, 263] width 816 height 25
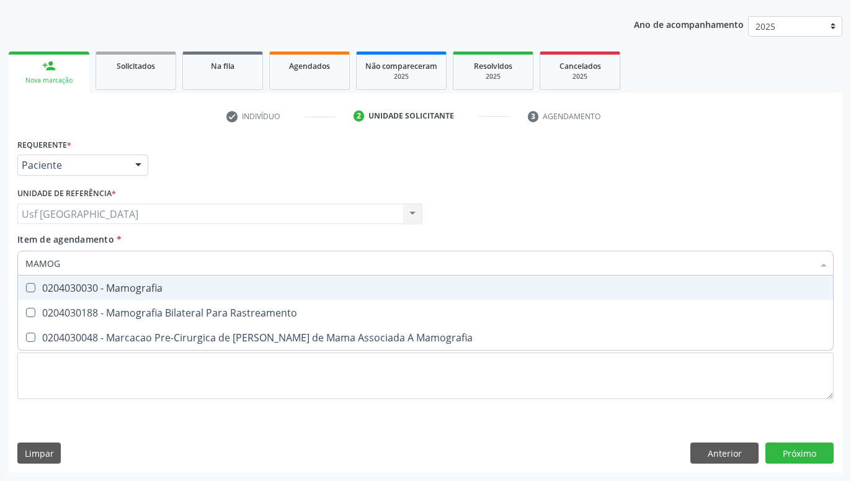
type input "MAMOGR"
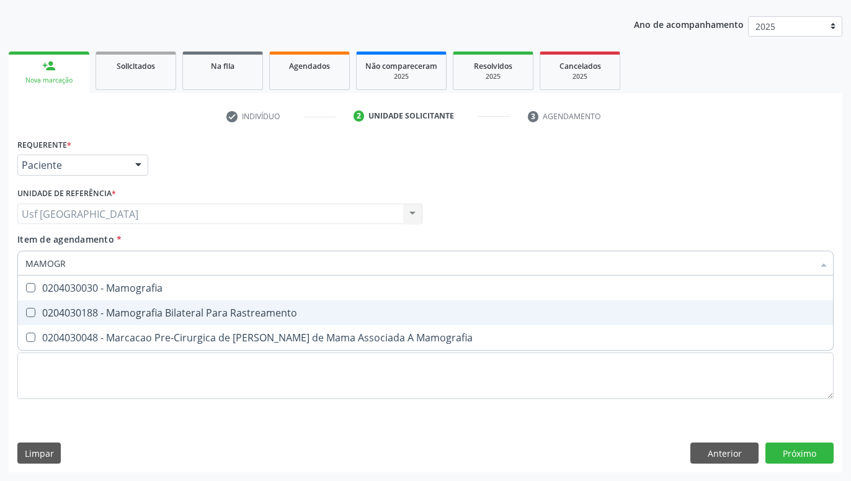
click at [105, 311] on div "0204030188 - Mamografia Bilateral Para Rastreamento" at bounding box center [425, 313] width 800 height 10
checkbox Rastreamento "true"
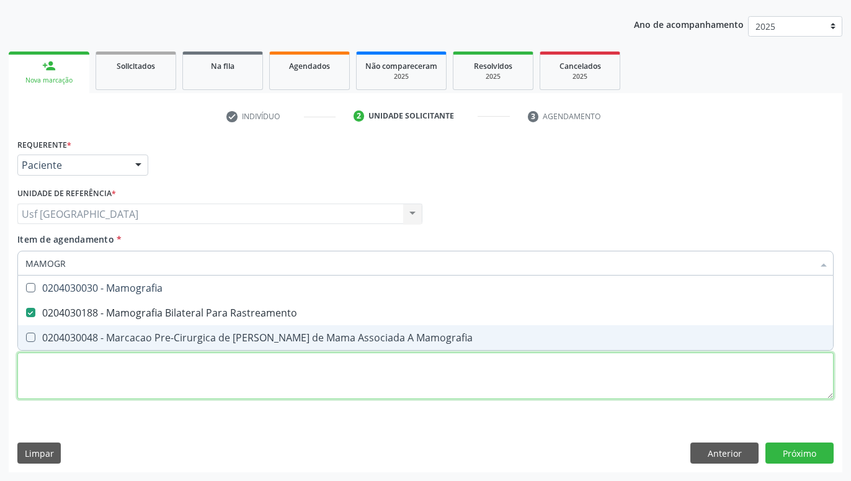
click at [120, 378] on textarea at bounding box center [425, 375] width 816 height 47
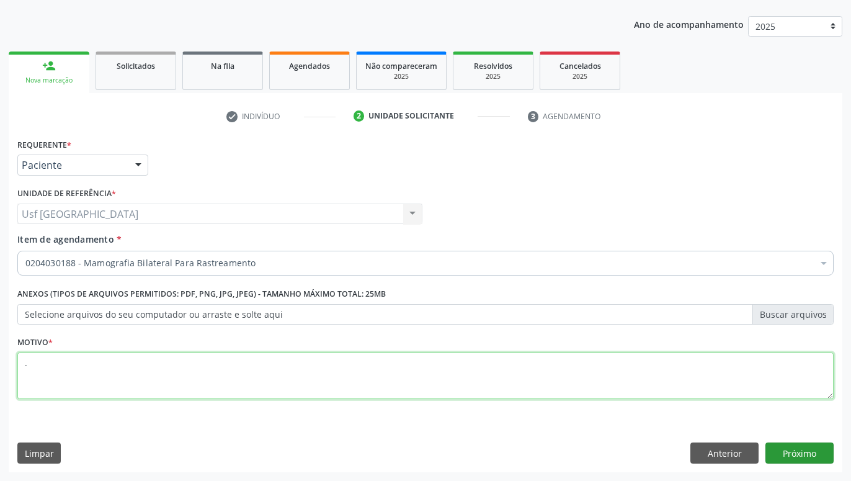
type textarea "."
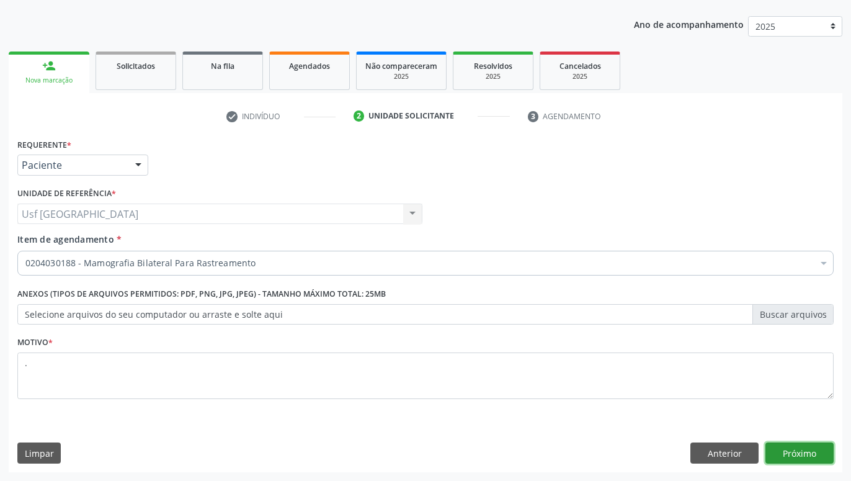
click at [800, 449] on button "Próximo" at bounding box center [799, 452] width 68 height 21
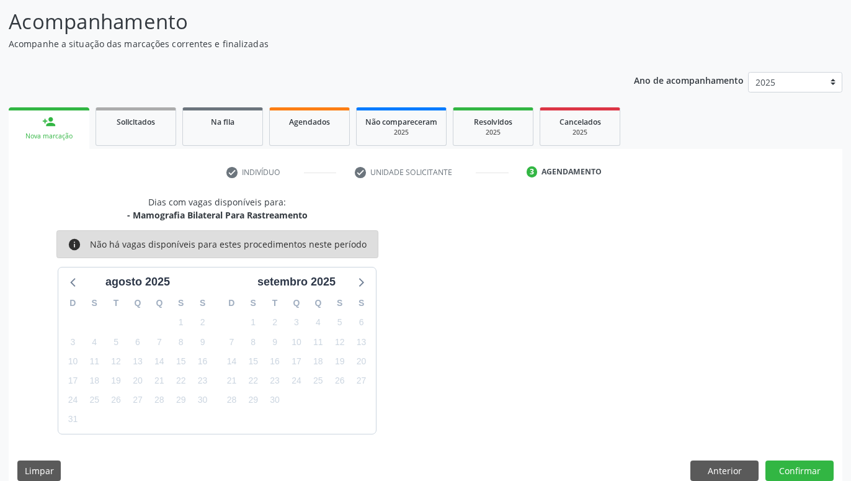
scroll to position [96, 0]
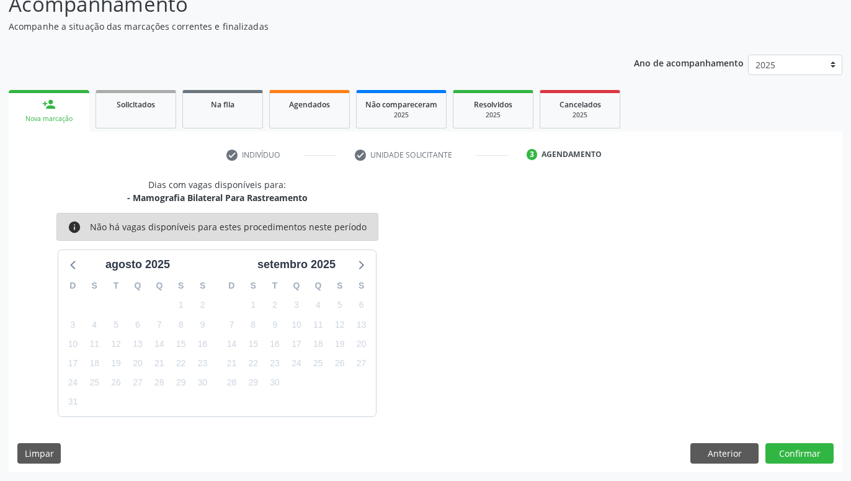
drag, startPoint x: 597, startPoint y: 329, endPoint x: 600, endPoint y: 377, distance: 47.2
drag, startPoint x: 519, startPoint y: 293, endPoint x: 543, endPoint y: 270, distance: 33.8
click at [543, 270] on div "Dias com vagas disponíveis para: - Mamografia Bilateral Para Rastreamento info …" at bounding box center [426, 297] width 834 height 238
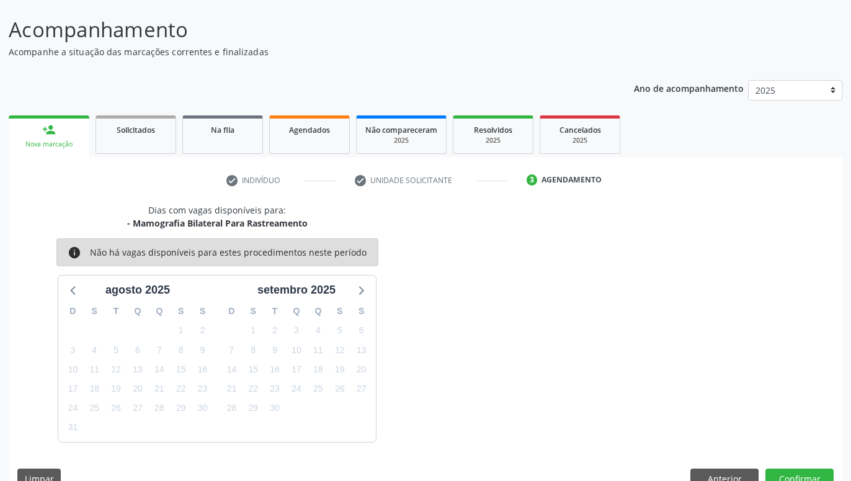
drag, startPoint x: 542, startPoint y: 272, endPoint x: 570, endPoint y: 239, distance: 43.1
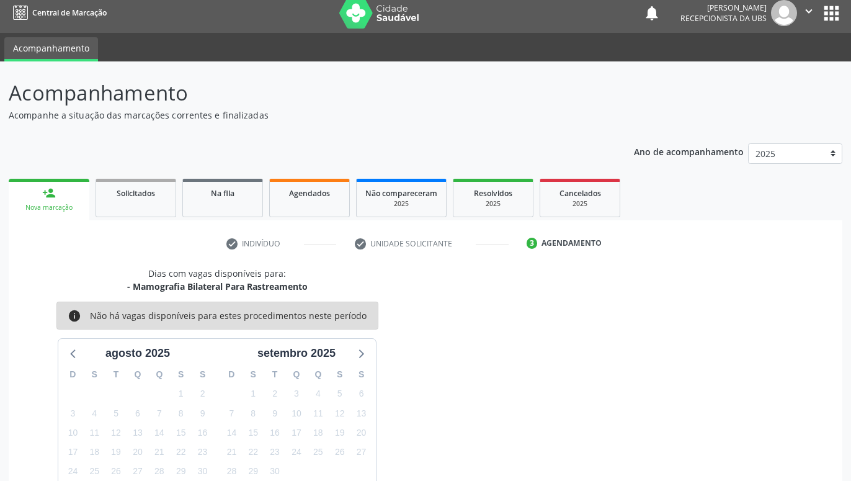
scroll to position [70, 0]
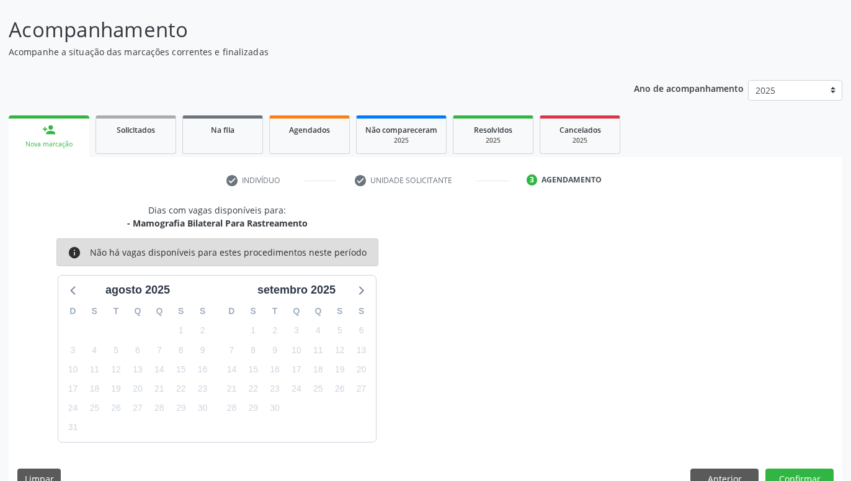
click at [687, 273] on div "Dias com vagas disponíveis para: - Mamografia Bilateral Para Rastreamento info …" at bounding box center [426, 322] width 834 height 238
